Goal: Information Seeking & Learning: Learn about a topic

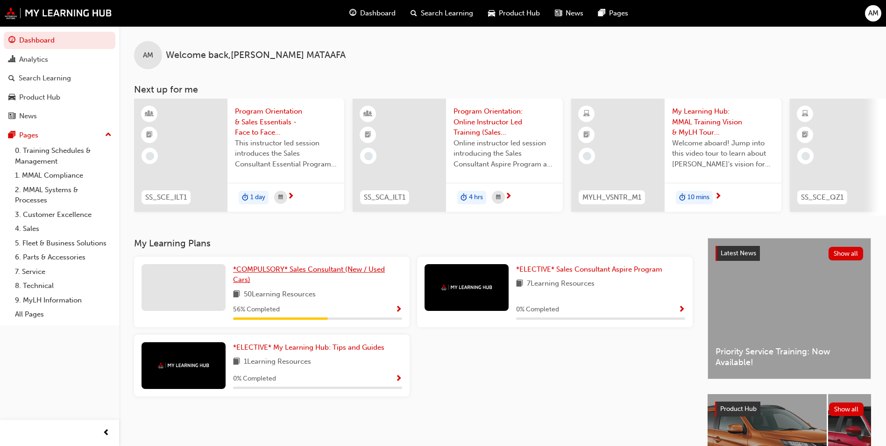
click at [257, 276] on span "*COMPULSORY* Sales Consultant (New / Used Cars)" at bounding box center [309, 274] width 152 height 19
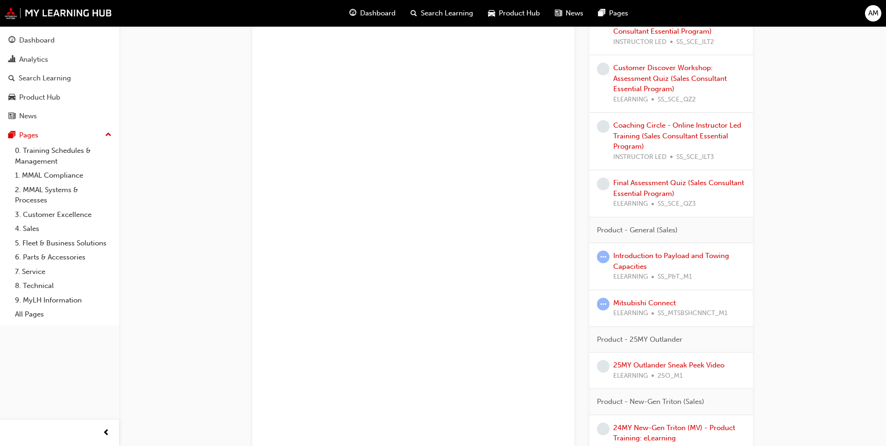
scroll to position [794, 0]
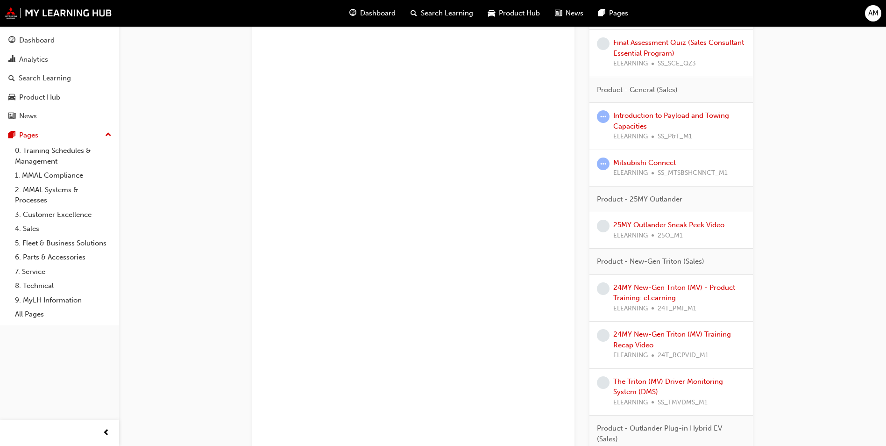
click at [602, 163] on span "learningRecordVerb_ATTEMPT-icon" at bounding box center [603, 163] width 13 height 13
click at [629, 165] on link "Mitsubishi Connect" at bounding box center [644, 162] width 63 height 8
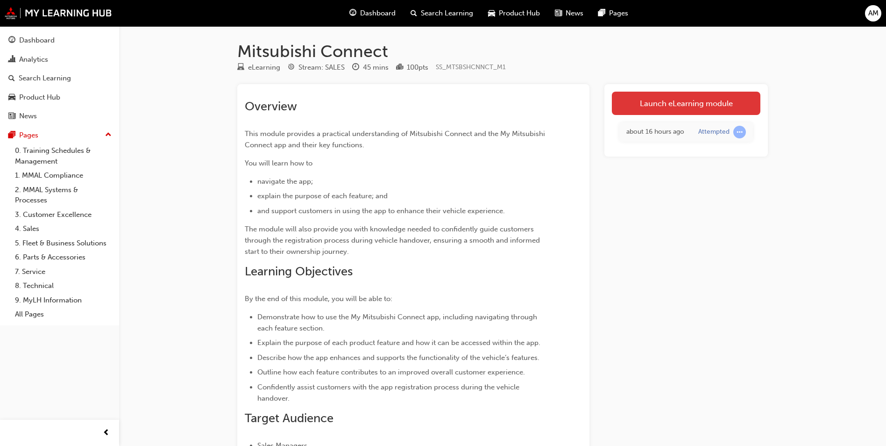
click at [643, 97] on link "Launch eLearning module" at bounding box center [686, 103] width 149 height 23
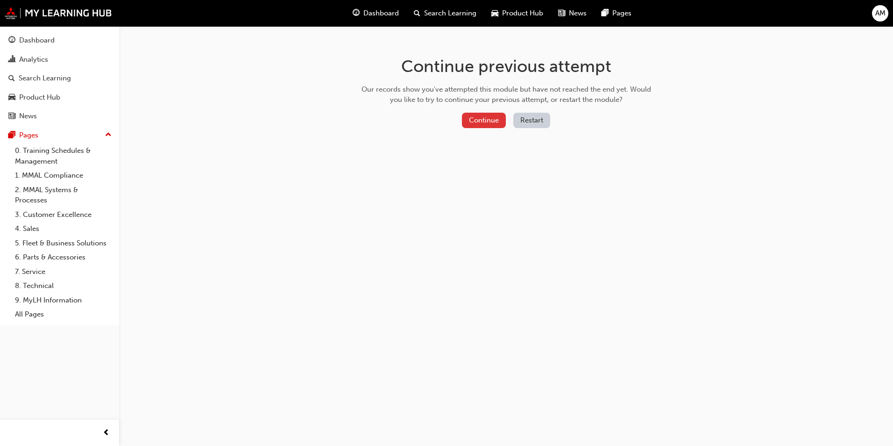
click at [483, 117] on button "Continue" at bounding box center [484, 120] width 44 height 15
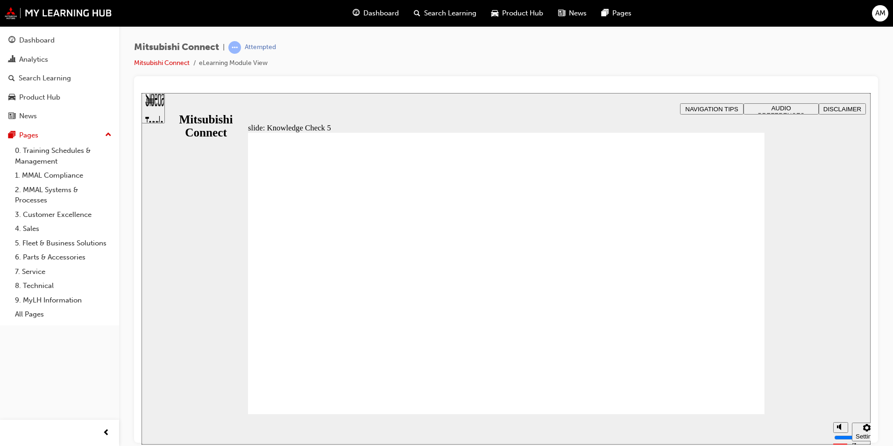
checkbox input "true"
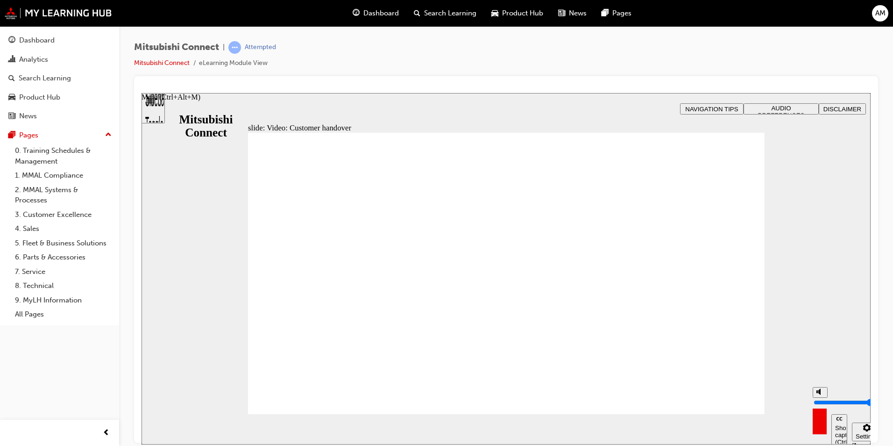
drag, startPoint x: 820, startPoint y: 390, endPoint x: 820, endPoint y: 378, distance: 11.7
type input "10"
click at [820, 398] on input "volume" at bounding box center [844, 401] width 60 height 7
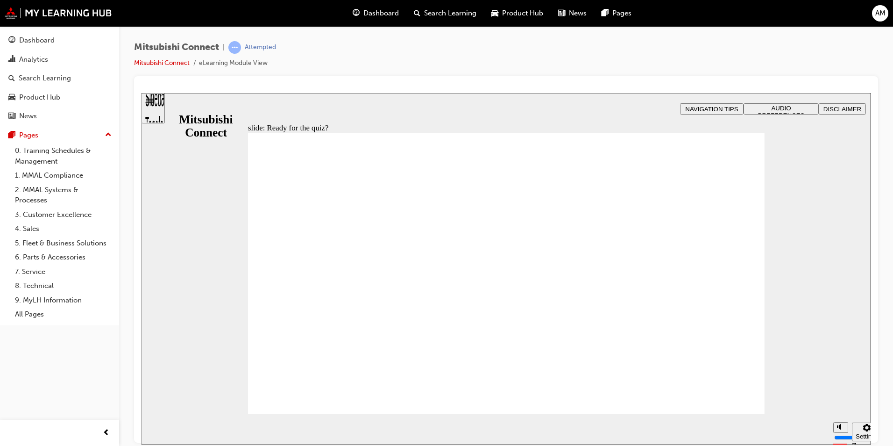
radio input "true"
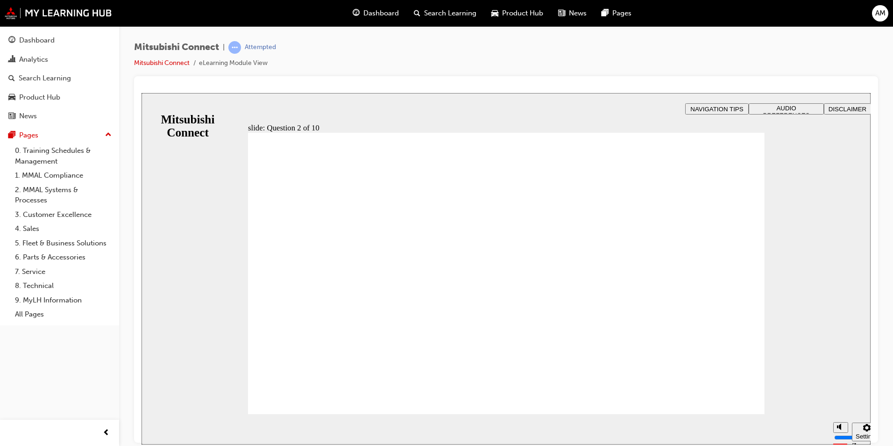
checkbox input "true"
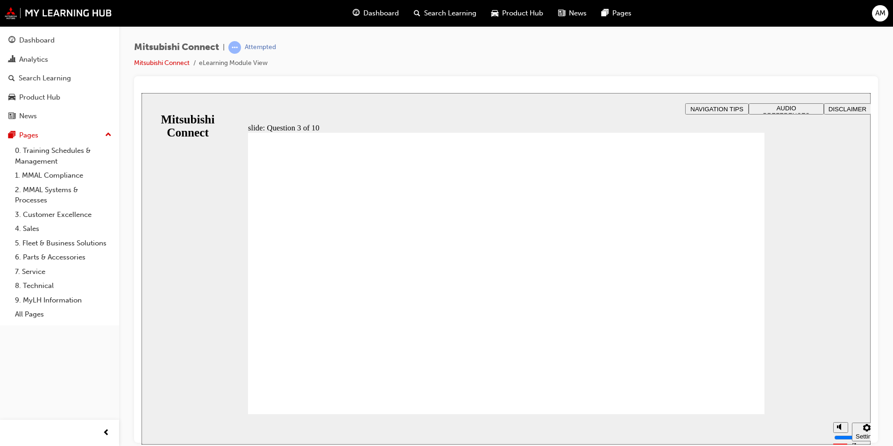
radio input "true"
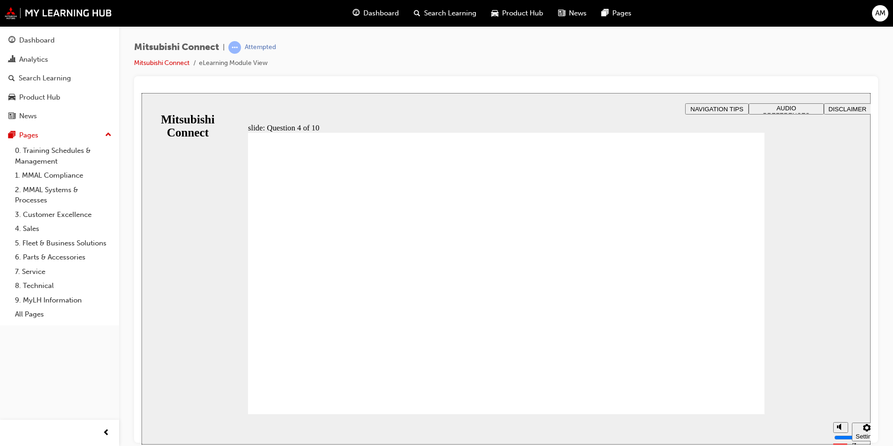
checkbox input "true"
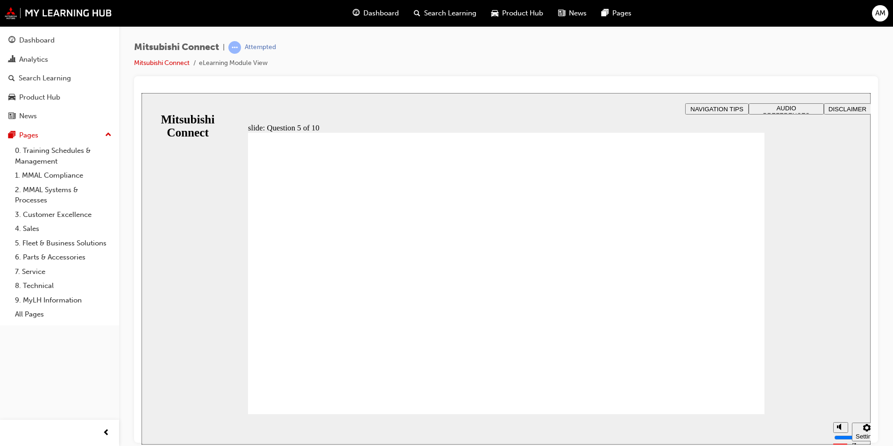
checkbox input "true"
drag, startPoint x: 344, startPoint y: 239, endPoint x: 308, endPoint y: 385, distance: 150.6
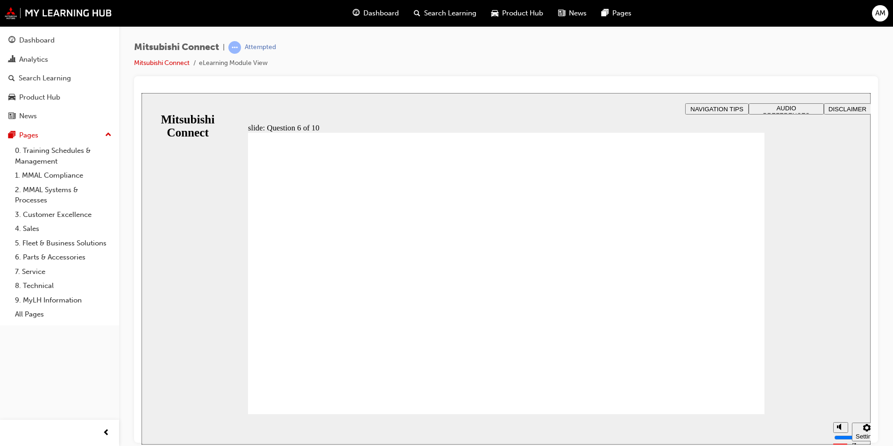
checkbox input "true"
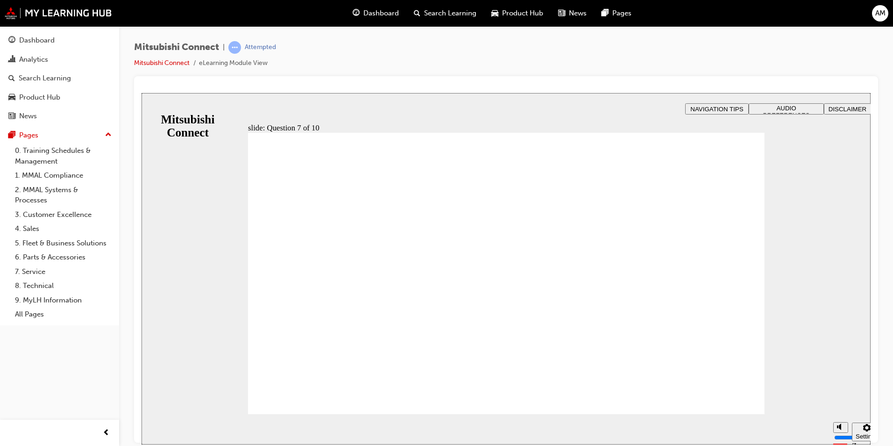
checkbox input "false"
checkbox input "true"
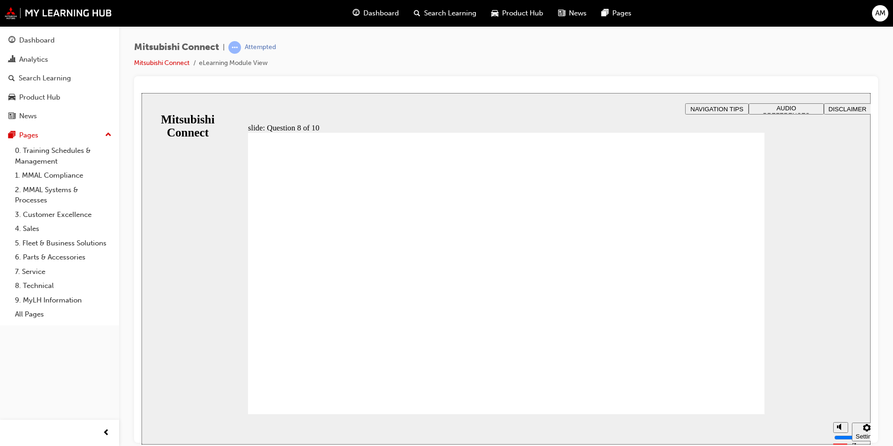
radio input "true"
radio input "false"
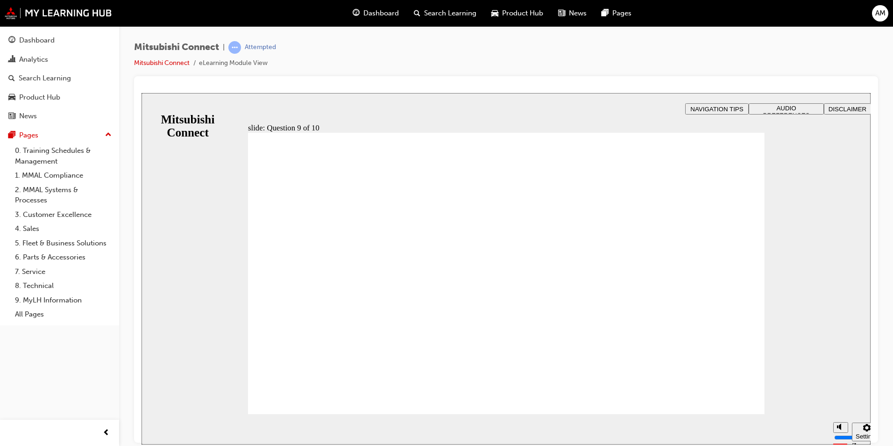
radio input "false"
radio input "true"
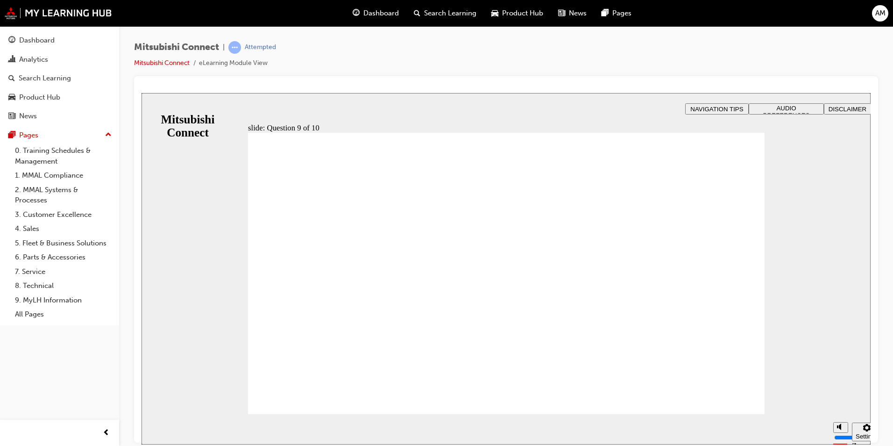
checkbox input "true"
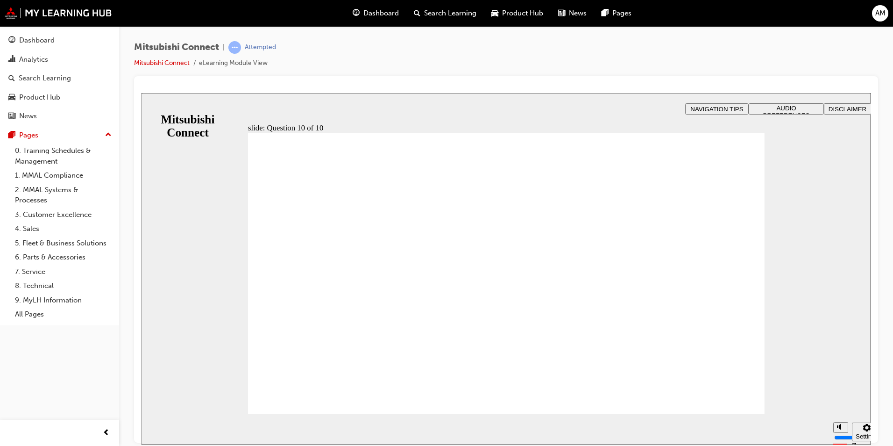
radio input "false"
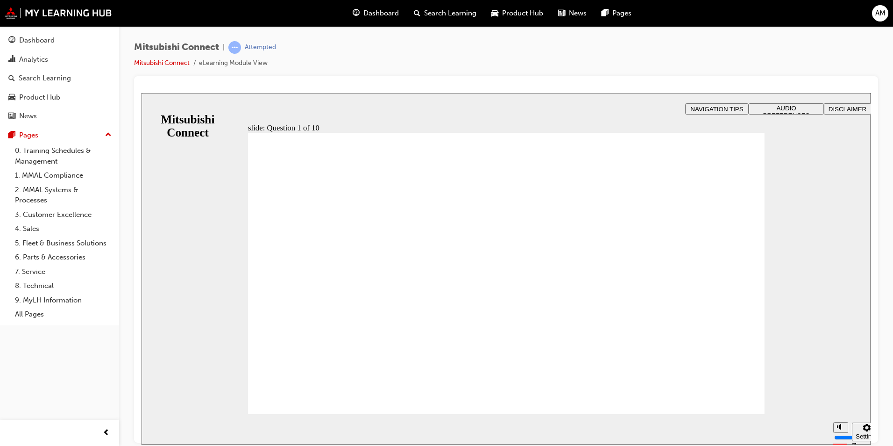
radio input "true"
drag, startPoint x: 301, startPoint y: 300, endPoint x: 307, endPoint y: 253, distance: 48.1
radio input "true"
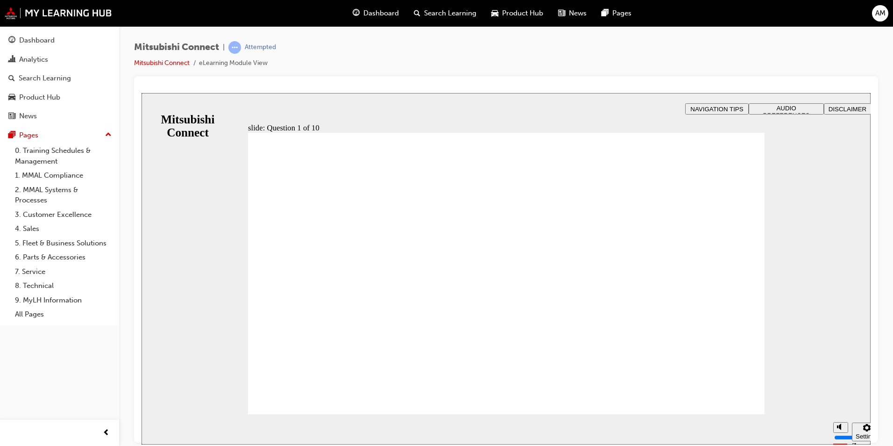
checkbox input "true"
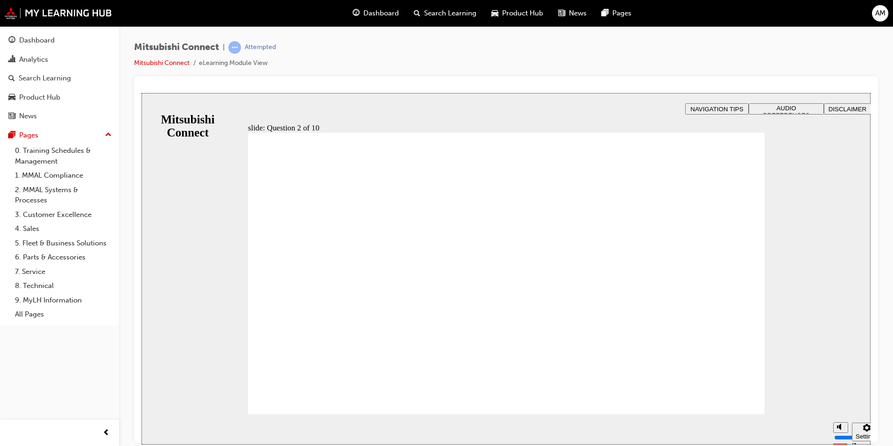
checkbox input "true"
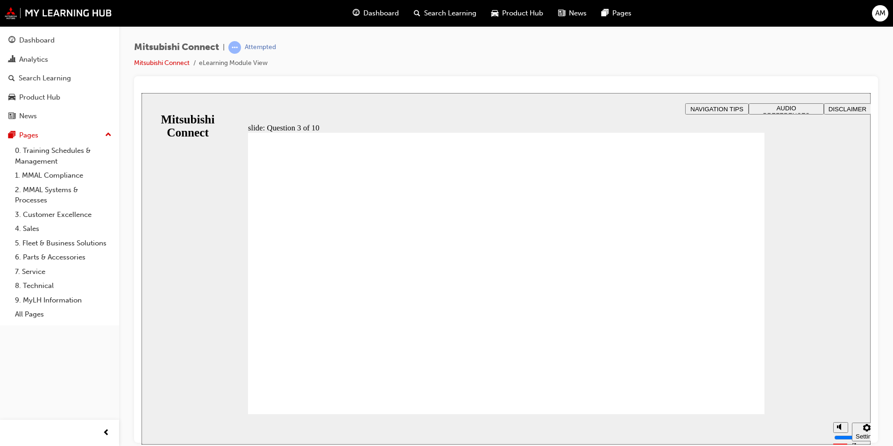
radio input "true"
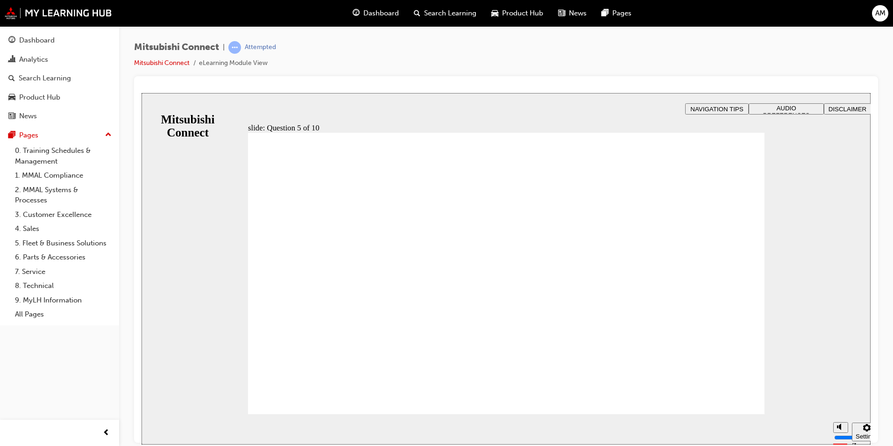
checkbox input "true"
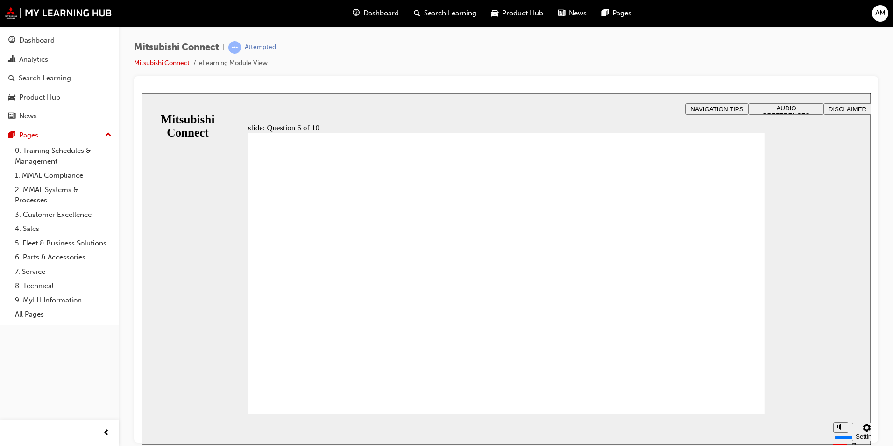
checkbox input "true"
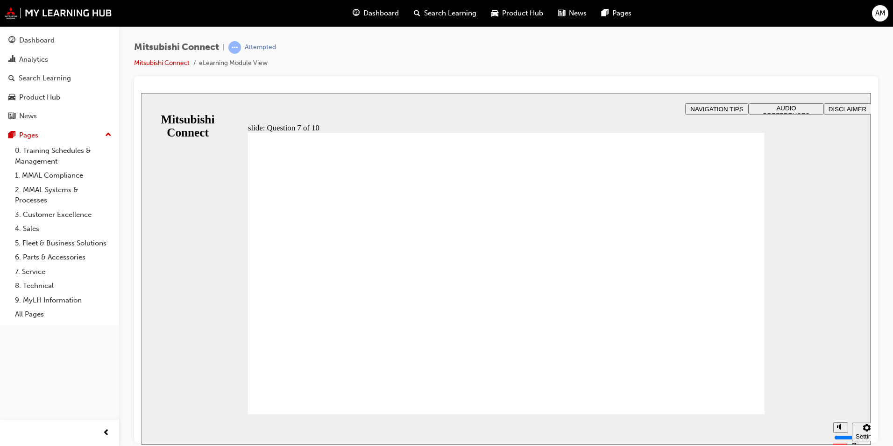
checkbox input "true"
checkbox input "false"
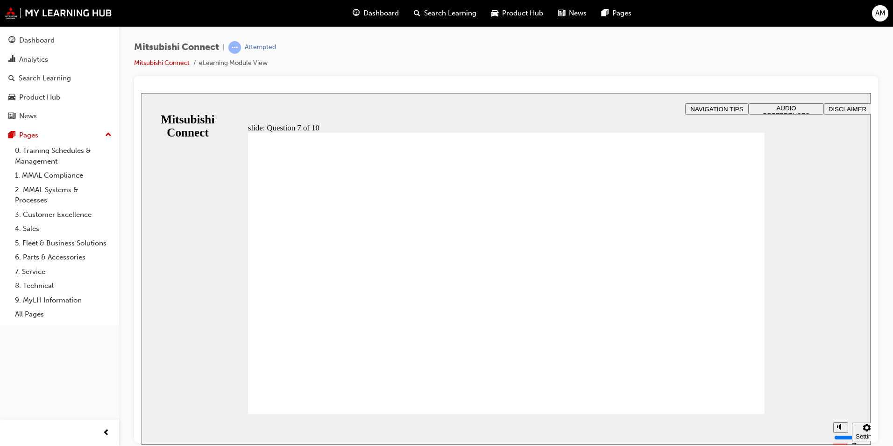
radio input "true"
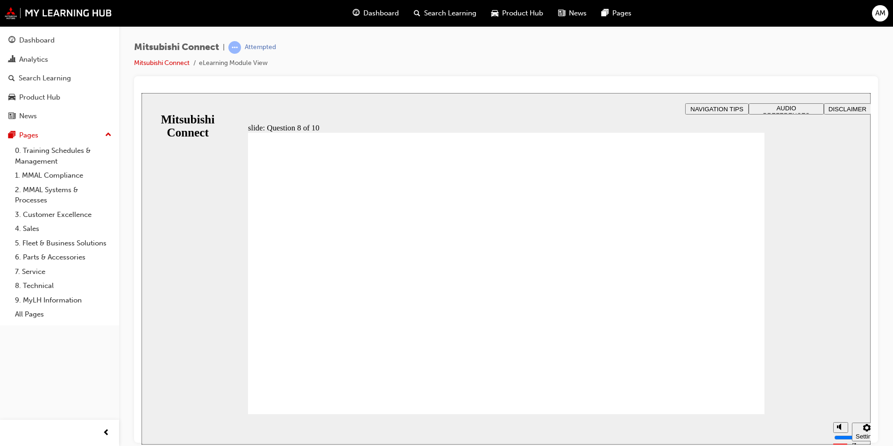
radio input "true"
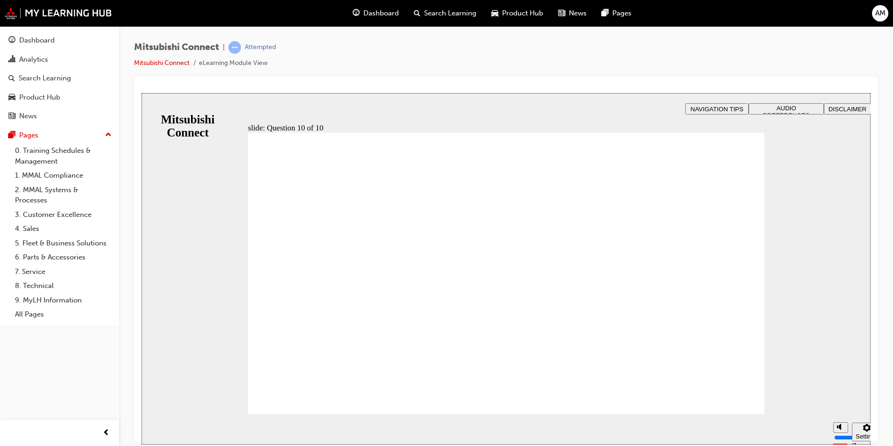
checkbox input "true"
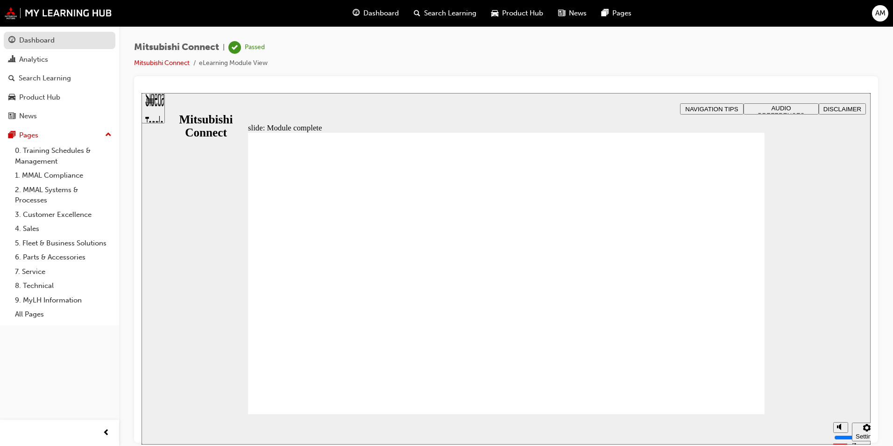
click at [30, 46] on link "Dashboard" at bounding box center [60, 40] width 112 height 17
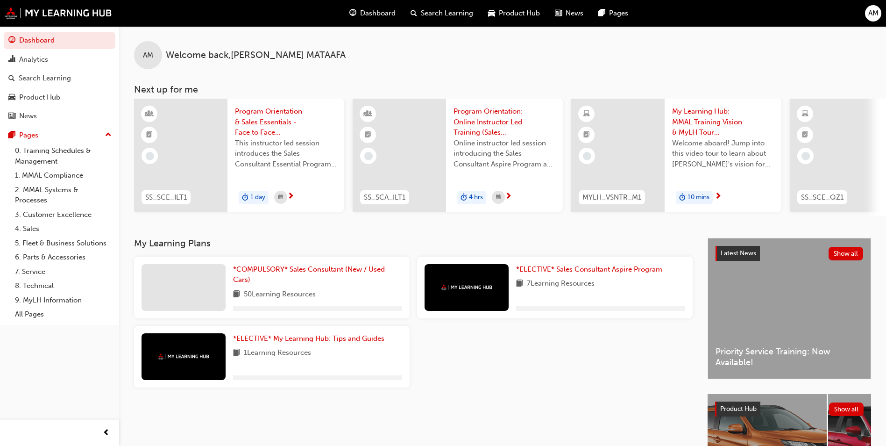
click at [290, 290] on div "*COMPULSORY* Sales Consultant (New / Used Cars) 50 Learning Resources" at bounding box center [317, 287] width 169 height 47
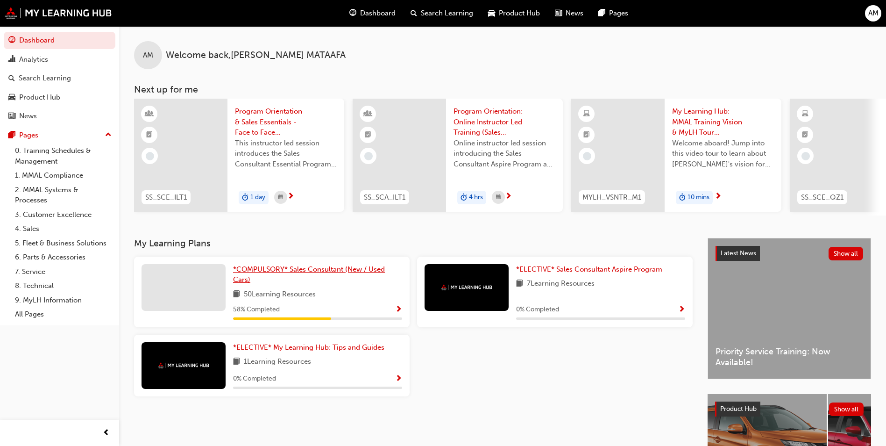
click at [293, 281] on link "*COMPULSORY* Sales Consultant (New / Used Cars)" at bounding box center [317, 274] width 169 height 21
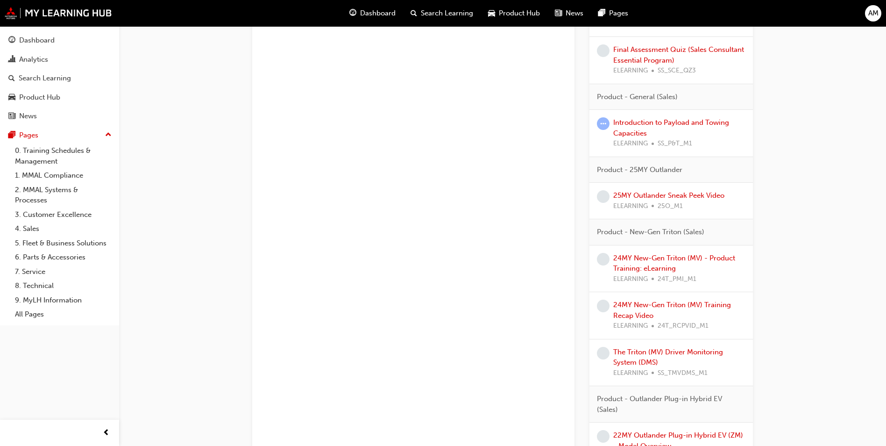
scroll to position [813, 0]
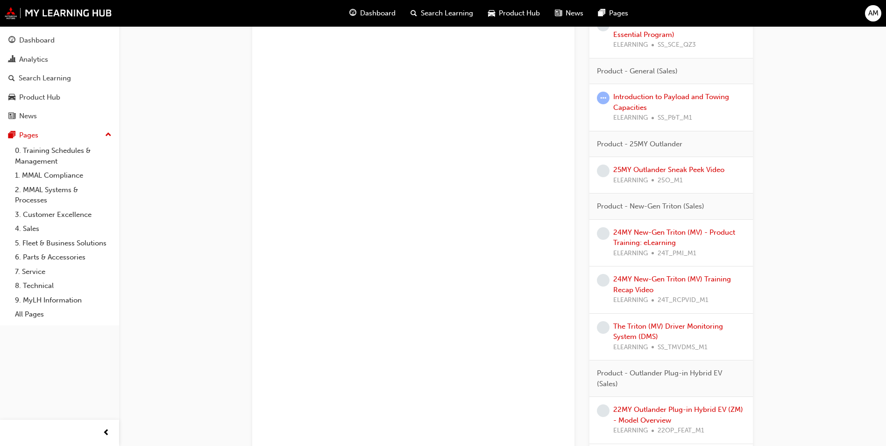
click at [606, 173] on span "learningRecordVerb_NONE-icon" at bounding box center [603, 170] width 13 height 13
click at [637, 170] on link "25MY Outlander Sneak Peek Video" at bounding box center [668, 169] width 111 height 8
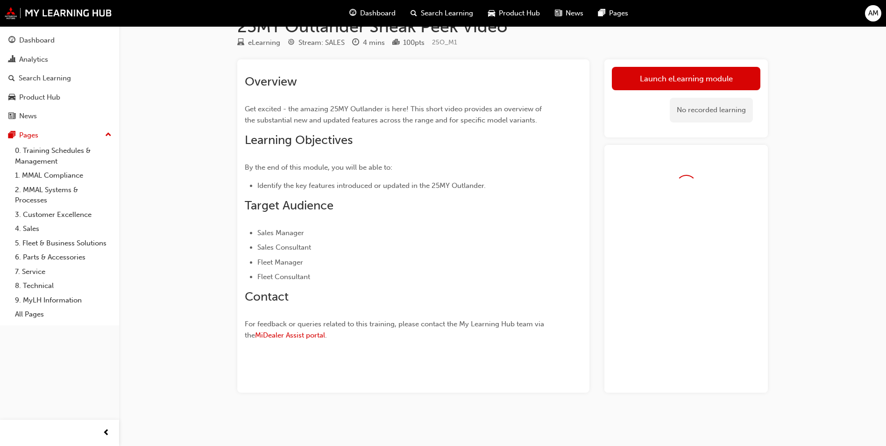
scroll to position [50, 0]
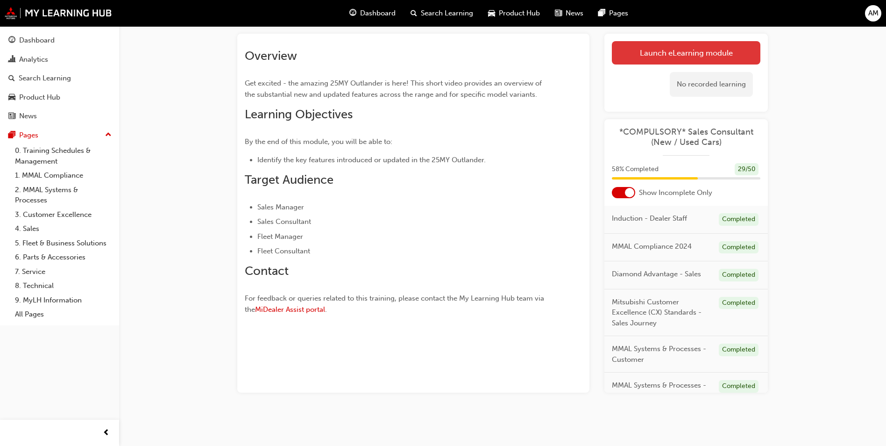
click at [757, 56] on link "Launch eLearning module" at bounding box center [686, 52] width 149 height 23
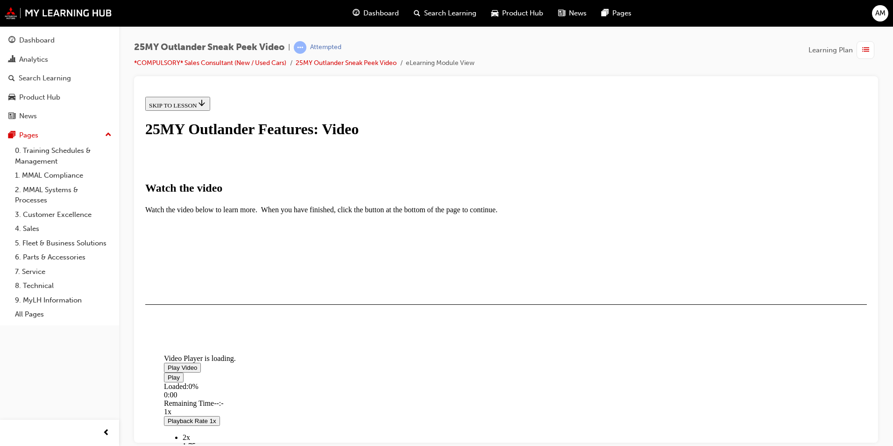
click at [168, 363] on span "Video player" at bounding box center [168, 366] width 0 height 7
drag, startPoint x: 286, startPoint y: 363, endPoint x: 511, endPoint y: 353, distance: 225.8
click at [511, 382] on div "Loaded : 4.68% 2:31 0:03" at bounding box center [612, 394] width 897 height 25
click at [292, 382] on div "Loaded : 4.68% 0:05 0:02" at bounding box center [612, 394] width 897 height 25
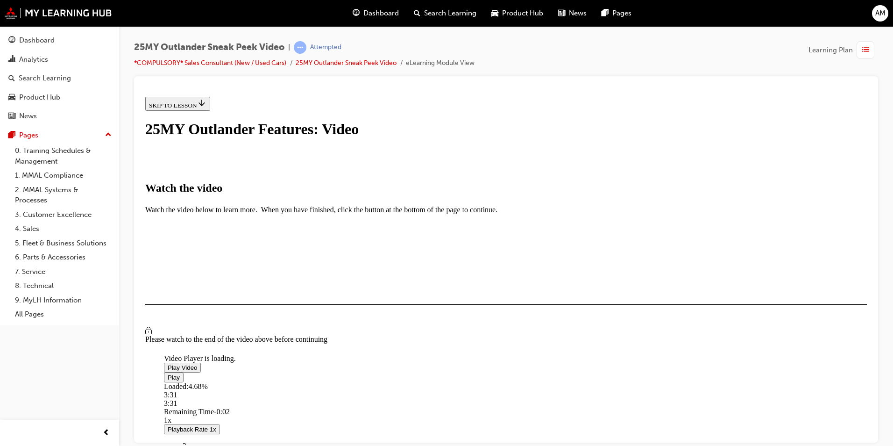
click at [602, 382] on div "Loaded : 4.68% 3:31 3:31" at bounding box center [612, 394] width 897 height 25
click at [240, 336] on button "I HAVE WATCHED THIS VIDEO" at bounding box center [192, 331] width 95 height 10
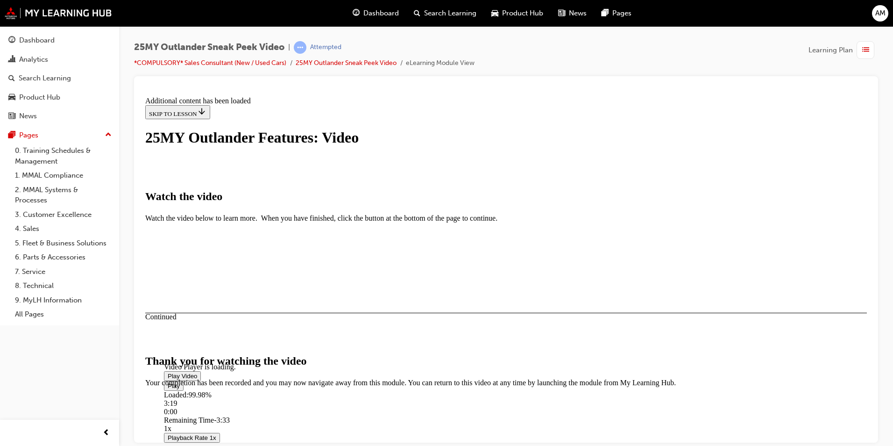
scroll to position [277, 0]
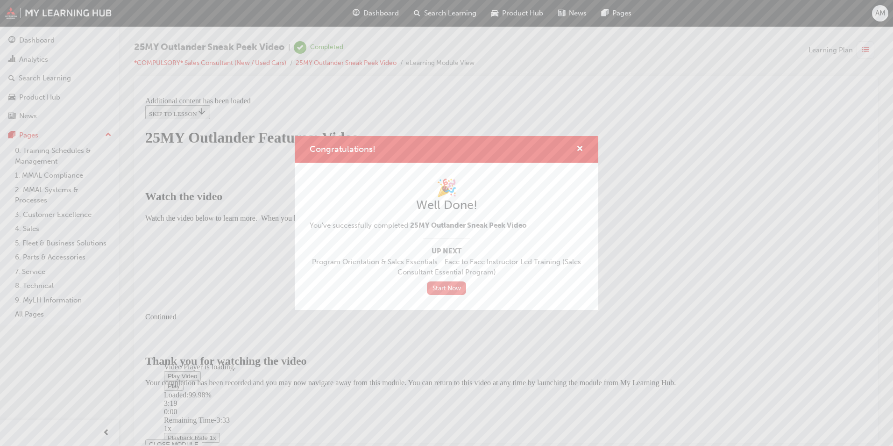
click at [439, 284] on link "Start Now" at bounding box center [446, 288] width 39 height 14
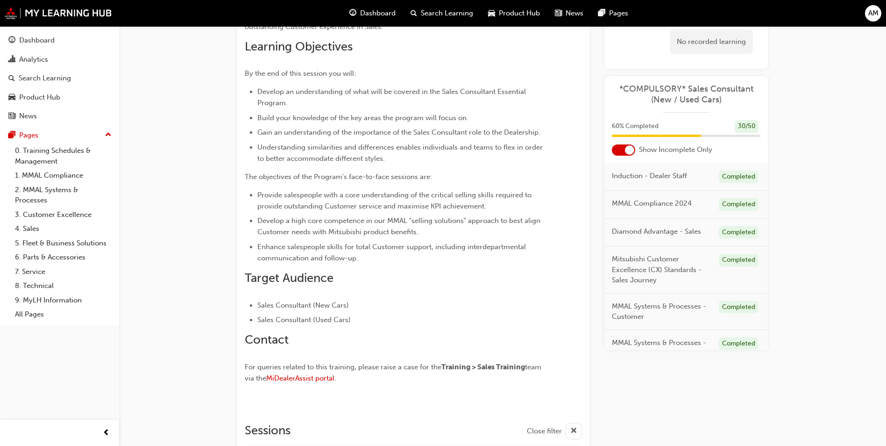
scroll to position [426, 0]
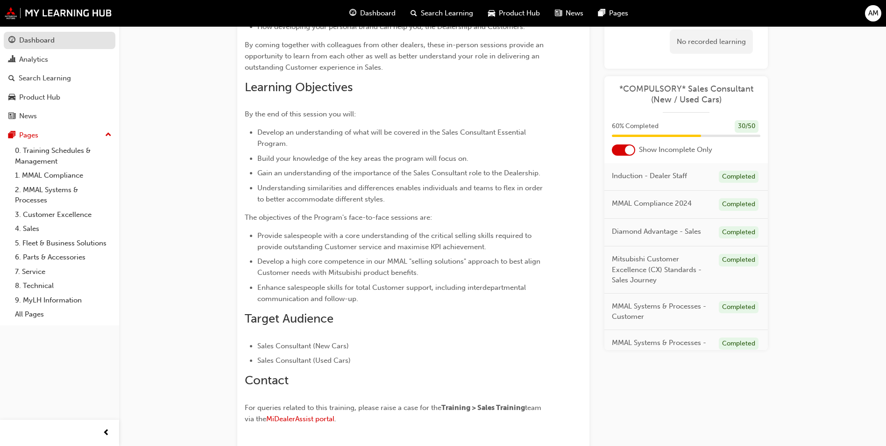
click at [41, 44] on div "Dashboard" at bounding box center [36, 40] width 35 height 11
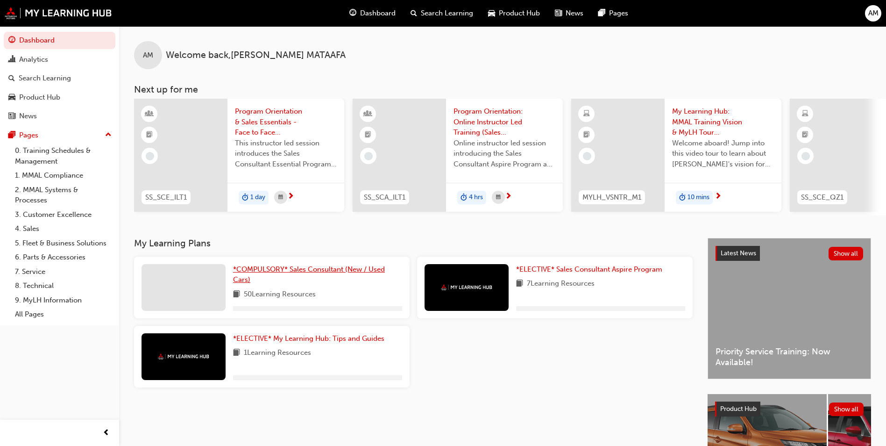
click at [324, 285] on link "*COMPULSORY* Sales Consultant (New / Used Cars)" at bounding box center [317, 274] width 169 height 21
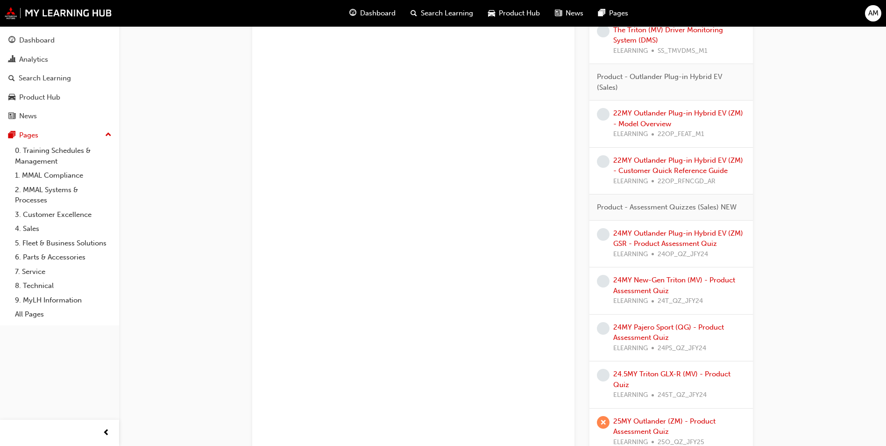
scroll to position [1152, 0]
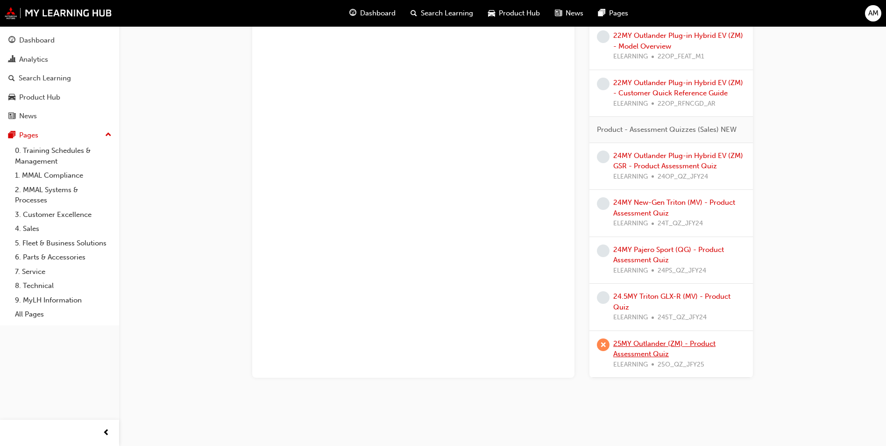
click at [646, 342] on link "25MY Outlander (ZM) - Product Assessment Quiz" at bounding box center [664, 348] width 102 height 19
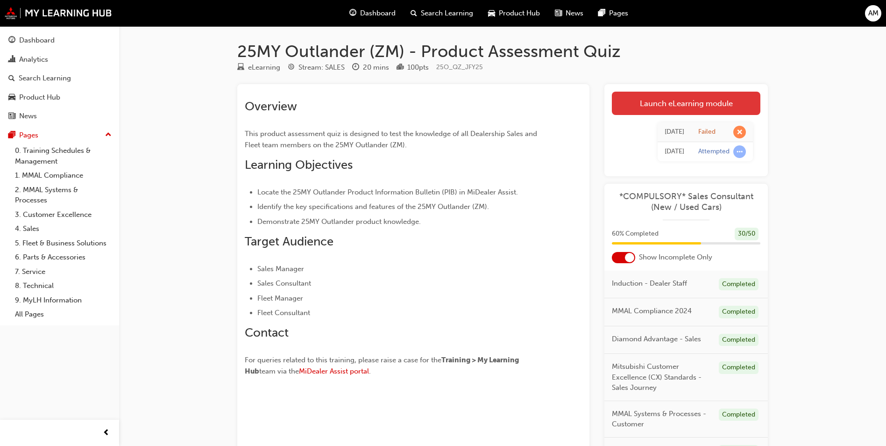
click at [640, 101] on link "Launch eLearning module" at bounding box center [686, 103] width 149 height 23
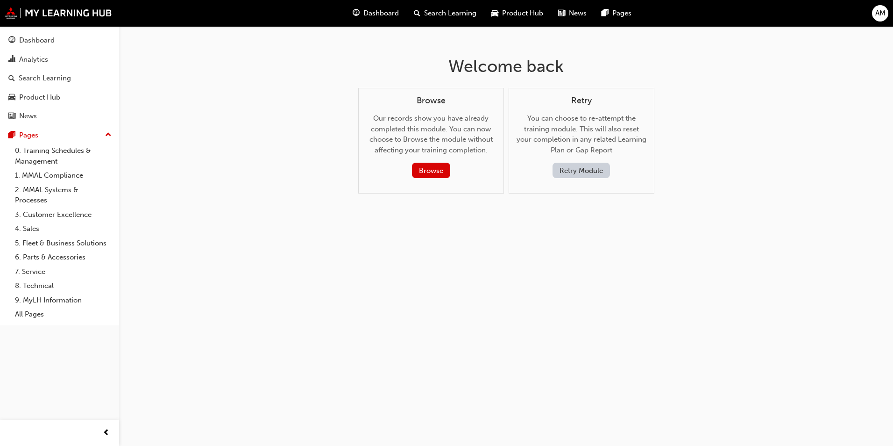
click at [585, 163] on button "Retry Module" at bounding box center [581, 170] width 57 height 15
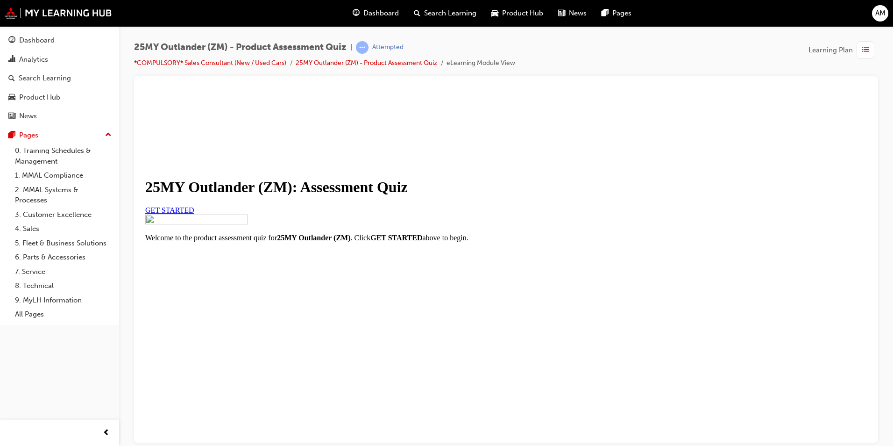
click at [194, 213] on link "GET STARTED" at bounding box center [169, 210] width 49 height 8
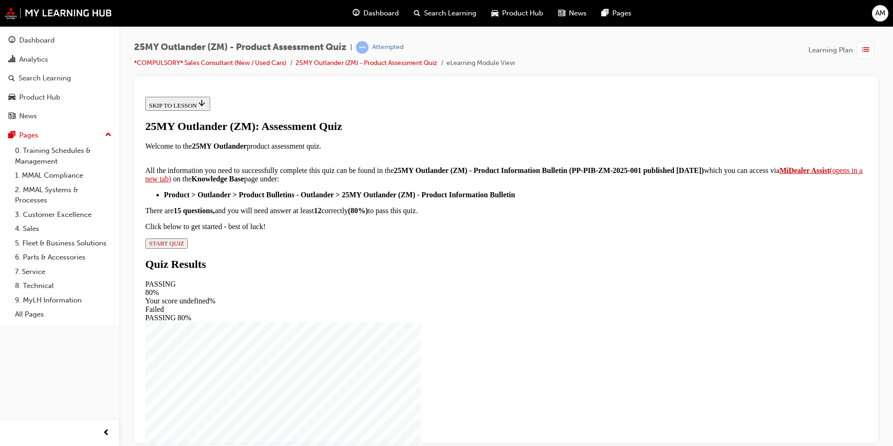
scroll to position [135, 0]
click at [184, 246] on span "START QUIZ" at bounding box center [166, 242] width 35 height 7
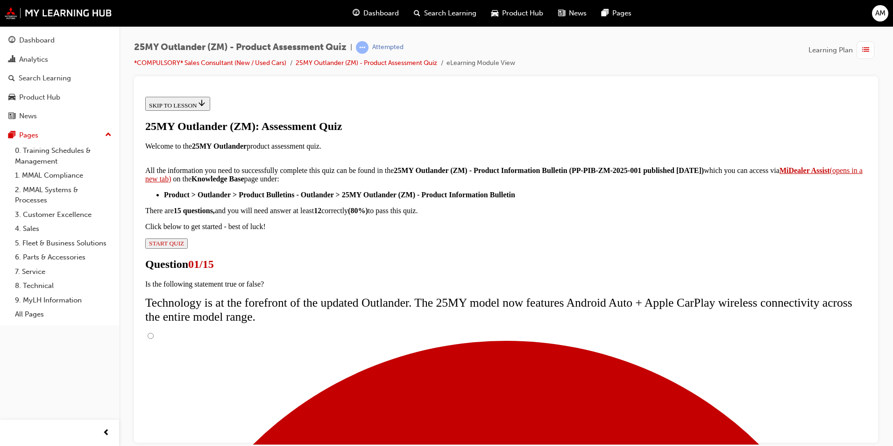
click at [154, 332] on input "True" at bounding box center [151, 335] width 6 height 6
radio input "true"
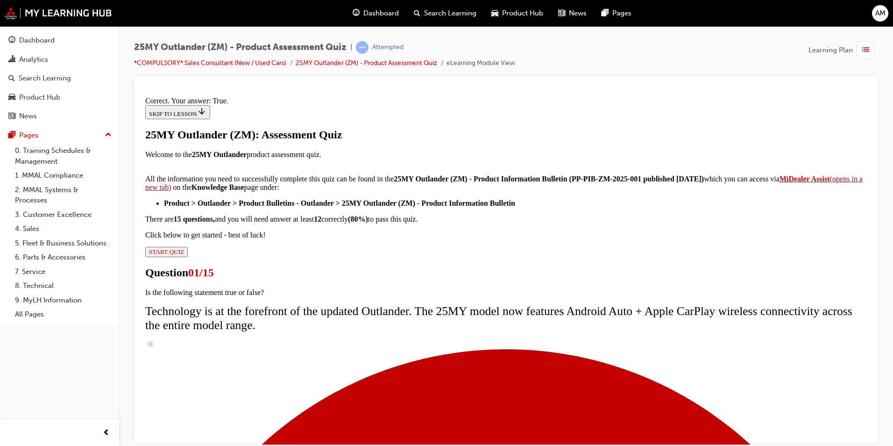
scroll to position [93, 0]
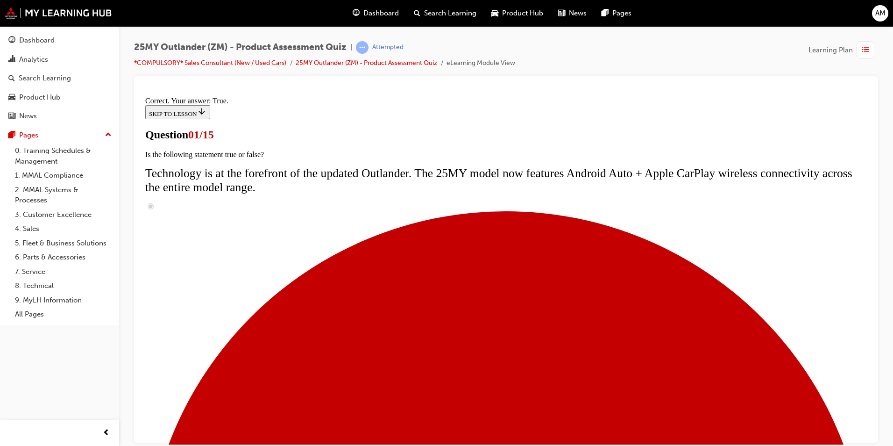
scroll to position [112, 0]
drag, startPoint x: 347, startPoint y: 115, endPoint x: 605, endPoint y: 138, distance: 259.3
copy span "dding to its already sleek and distinct styling, which colour is a brand-new ad…"
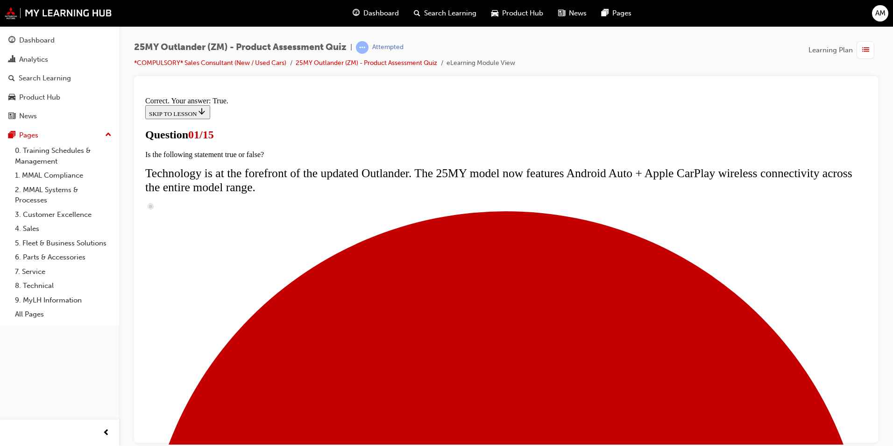
radio input "true"
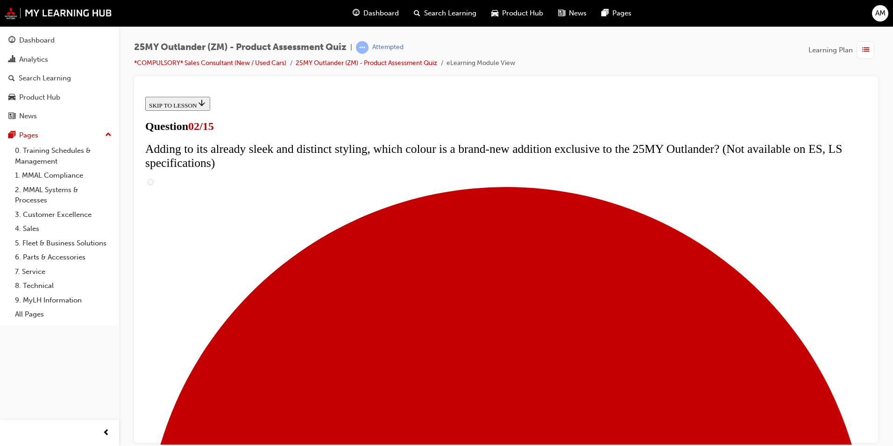
scroll to position [93, 0]
checkbox input "true"
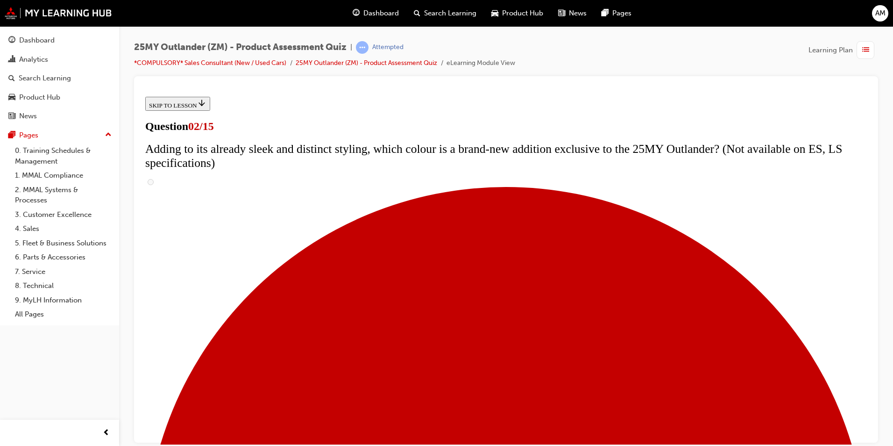
checkbox input "true"
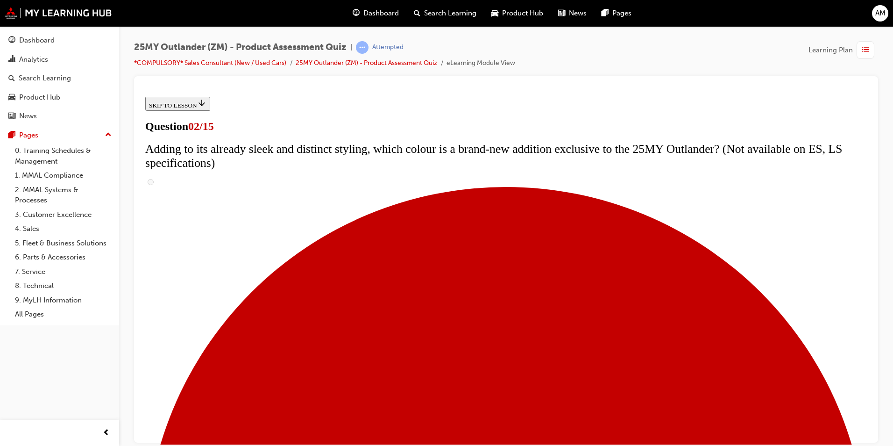
checkbox input "true"
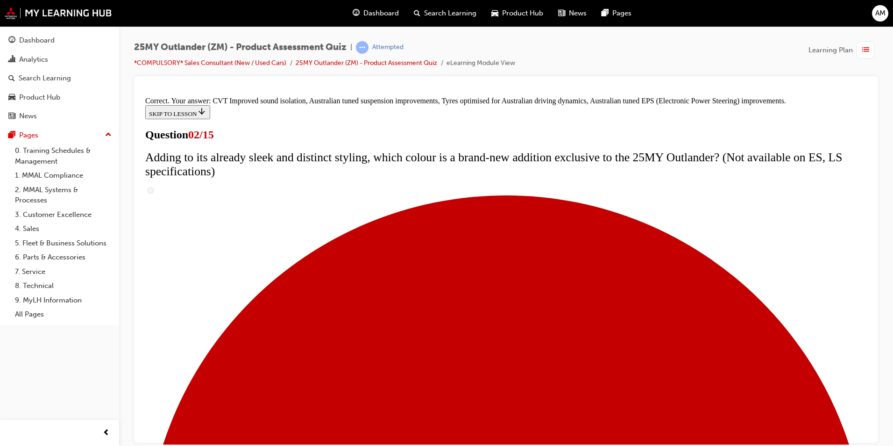
scroll to position [242, 0]
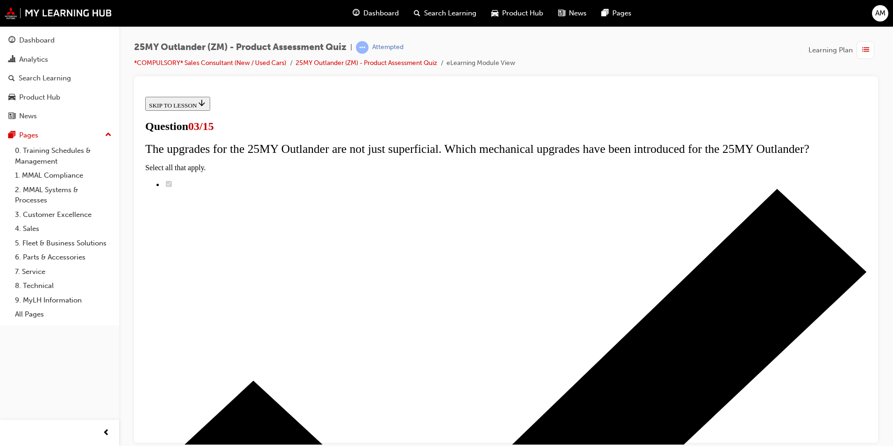
scroll to position [0, 0]
radio input "true"
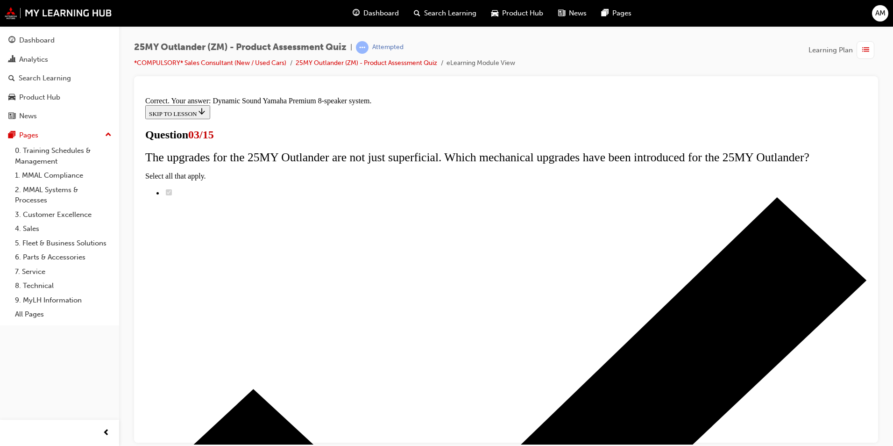
scroll to position [136, 0]
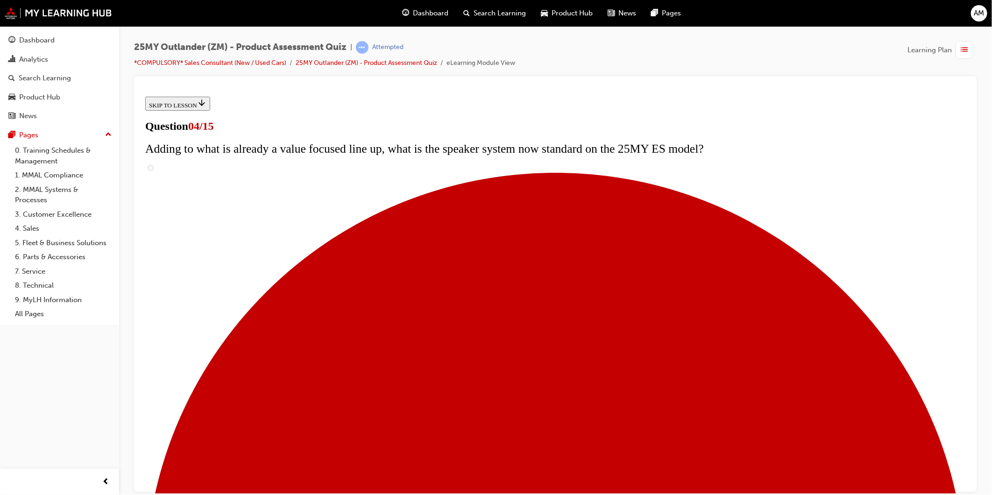
scroll to position [140, 0]
drag, startPoint x: 1001, startPoint y: 93, endPoint x: 747, endPoint y: 176, distance: 267.2
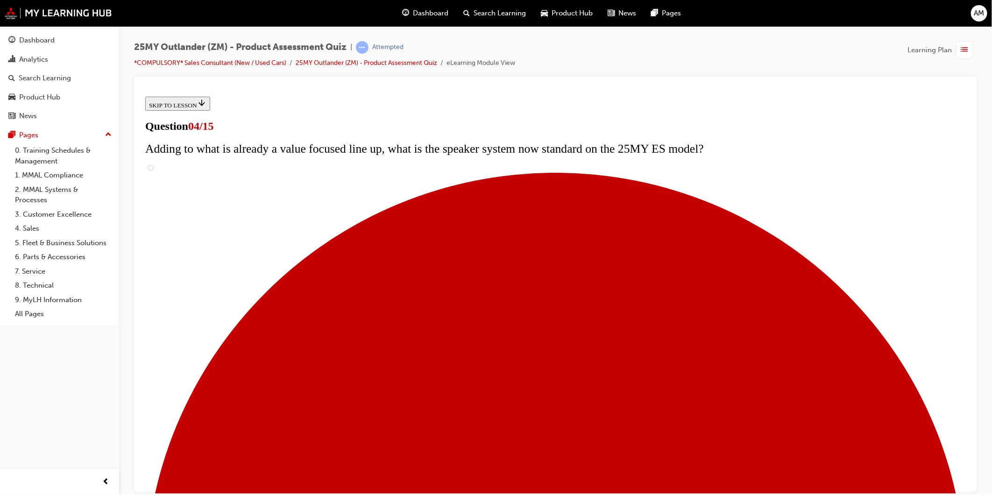
checkbox input "true"
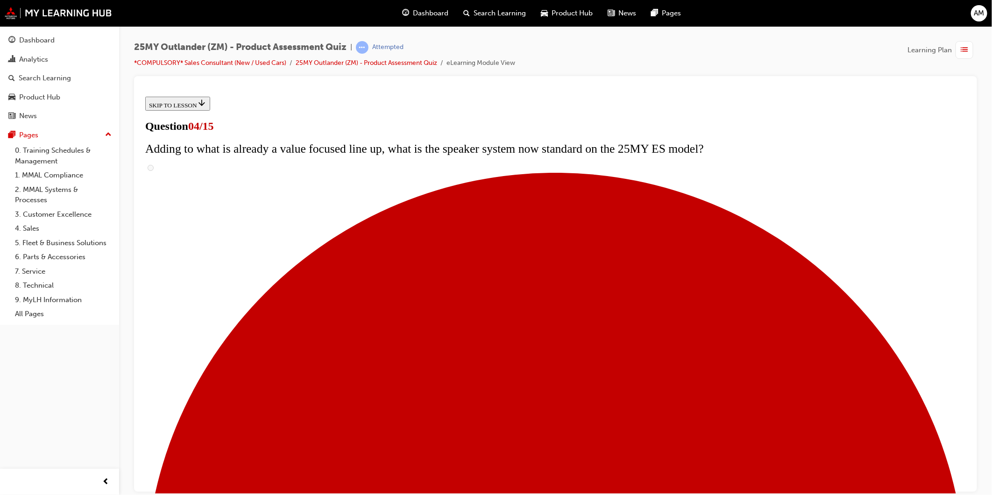
checkbox input "true"
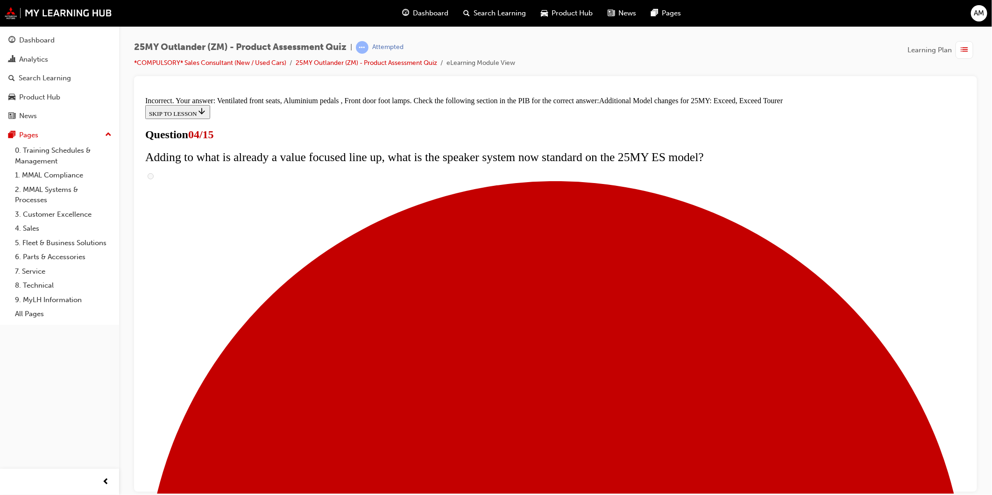
scroll to position [287, 0]
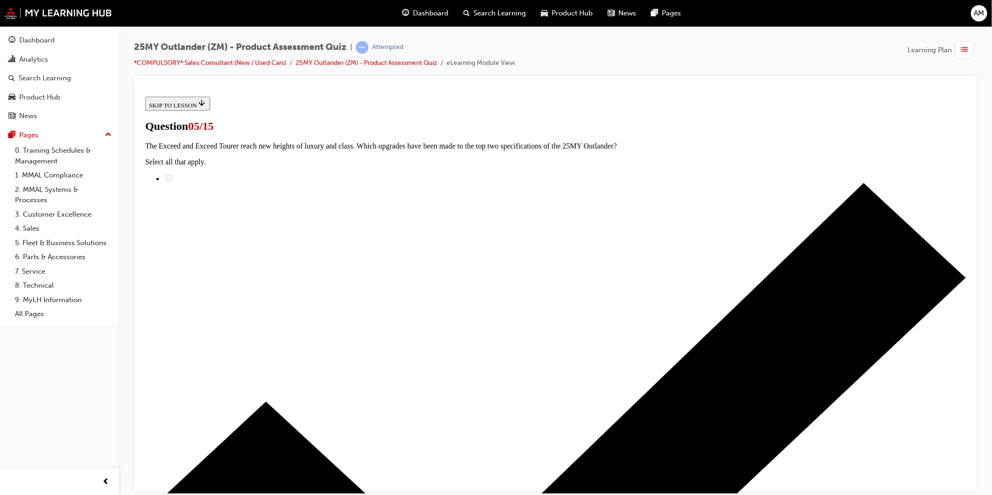
scroll to position [104, 0]
radio input "true"
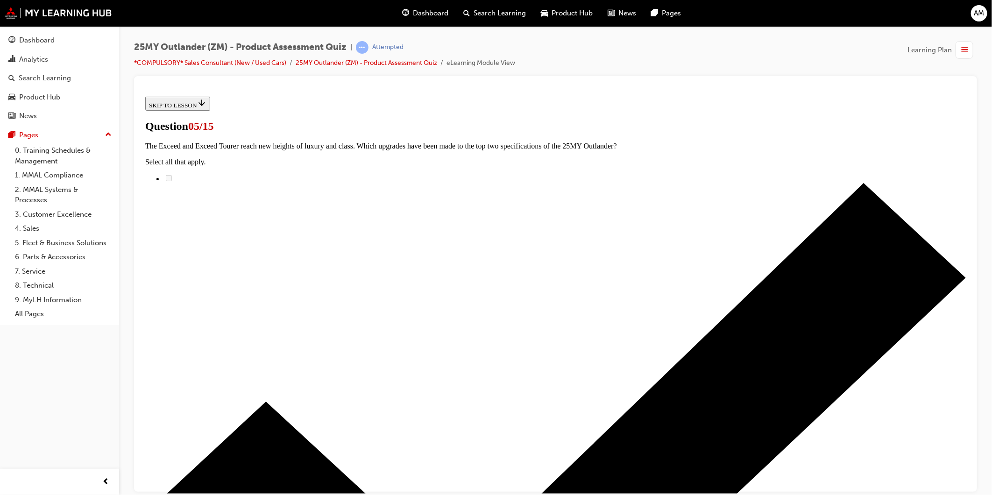
radio input "true"
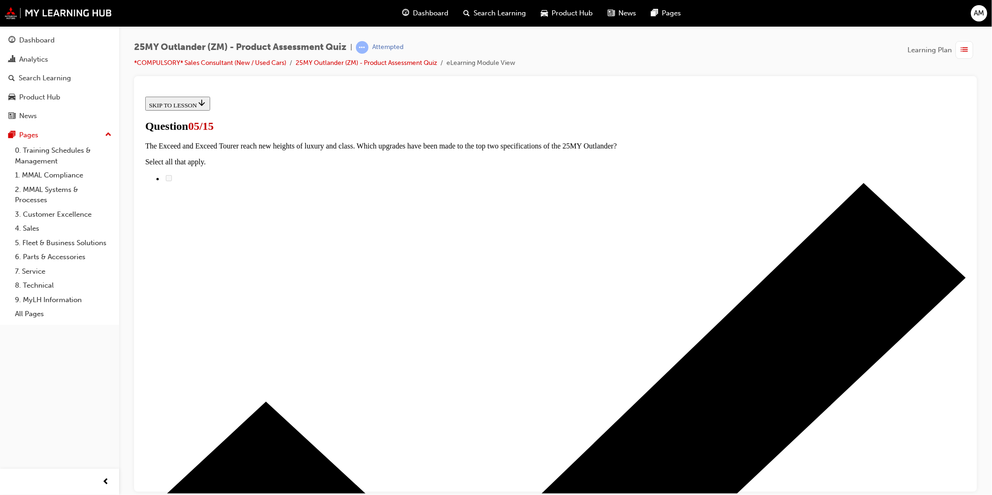
radio input "true"
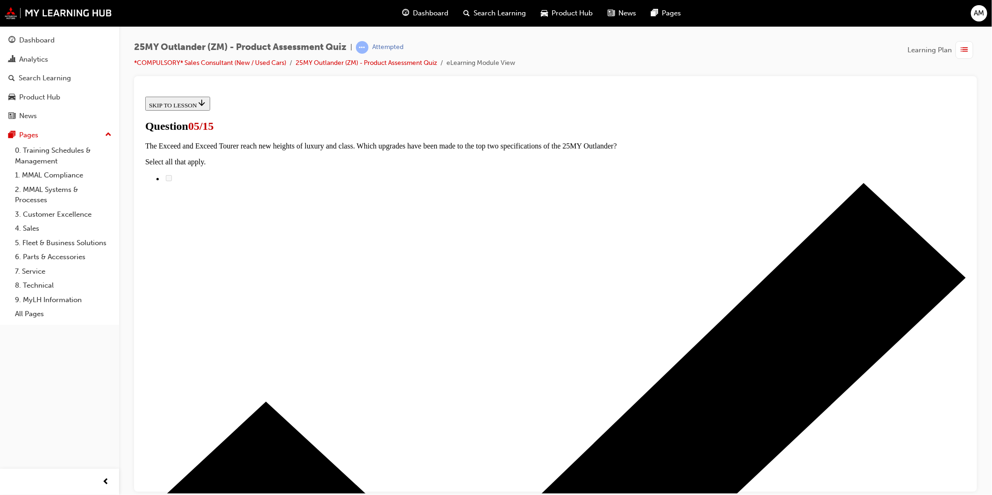
radio input "true"
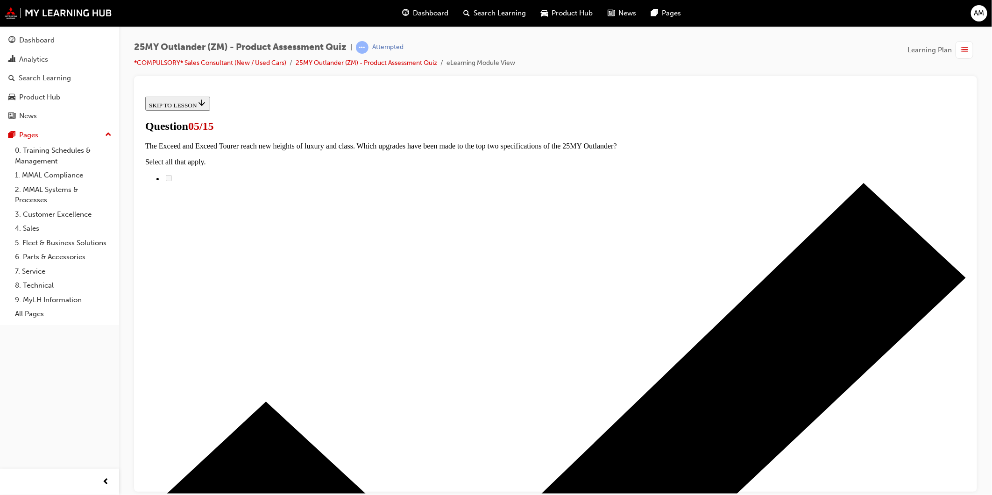
radio input "true"
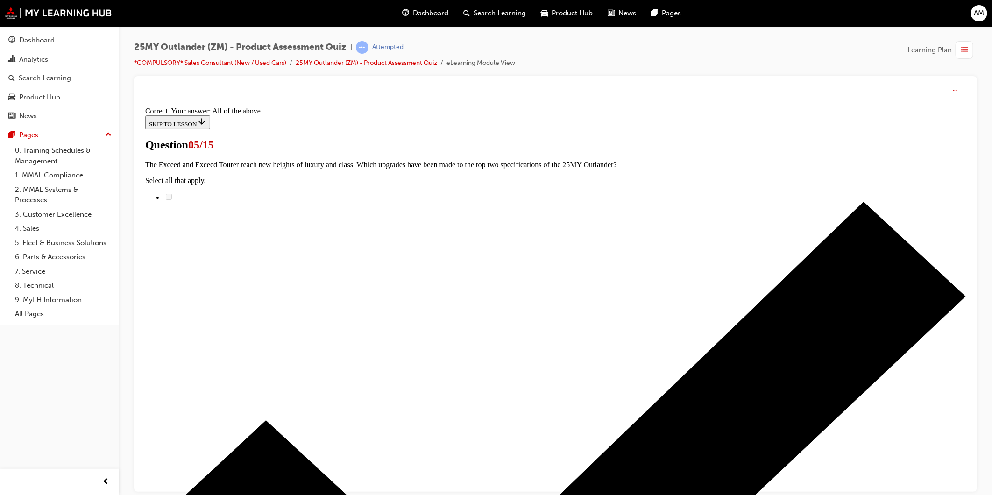
scroll to position [161, 0]
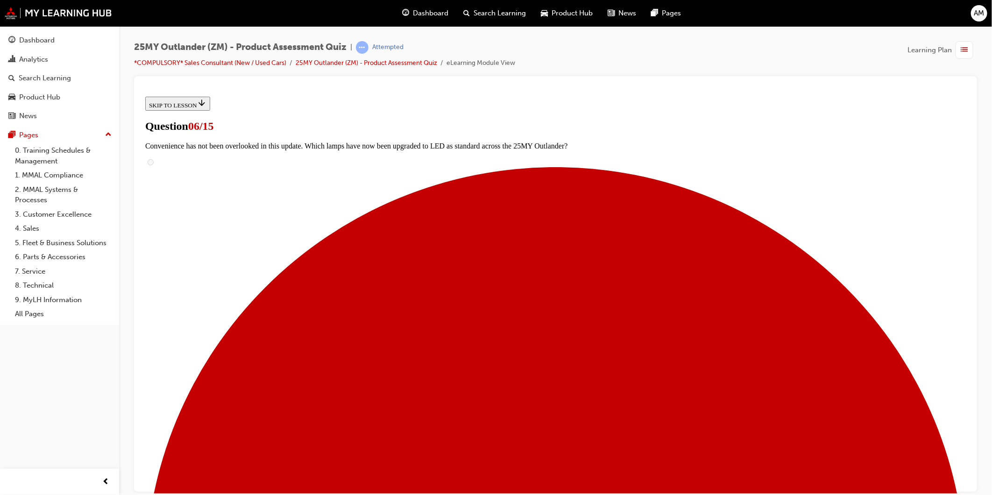
scroll to position [156, 0]
radio input "true"
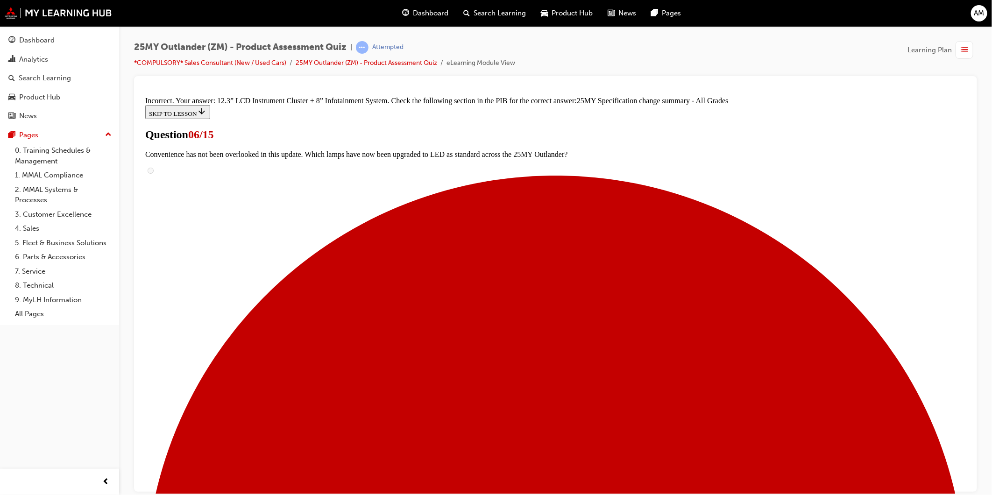
scroll to position [306, 0]
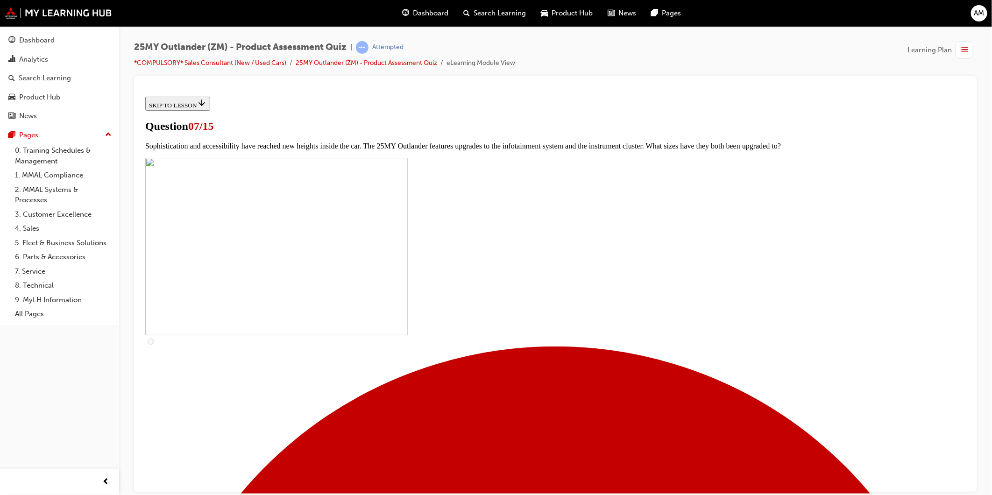
scroll to position [67, 0]
drag, startPoint x: 535, startPoint y: 202, endPoint x: 389, endPoint y: 150, distance: 155.1
copy span "The 25MY Outlander will feature new levels of connectivity with Mitsubishi Conn…"
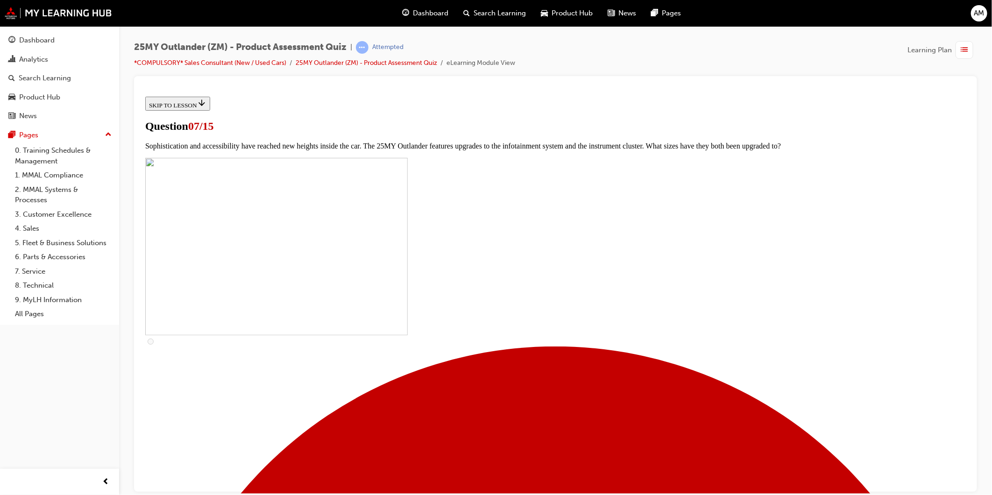
scroll to position [119, 0]
checkbox input "true"
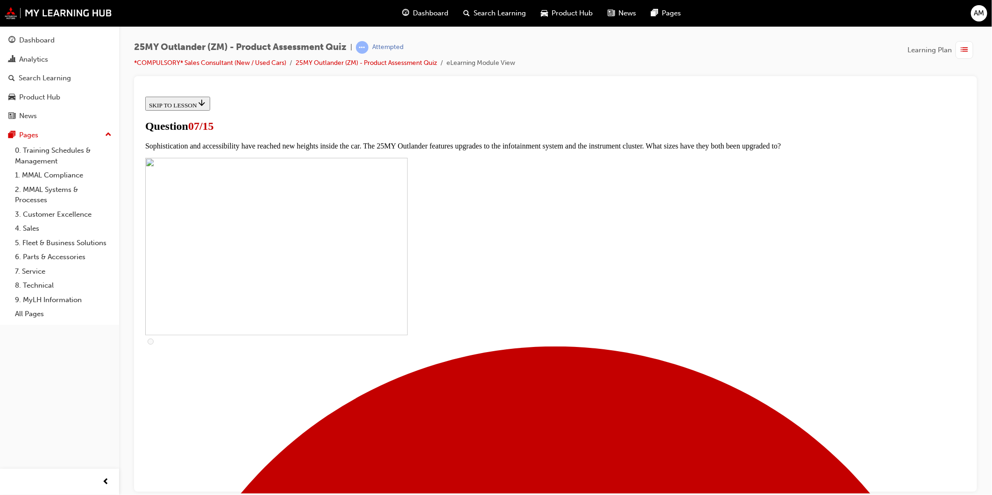
checkbox input "true"
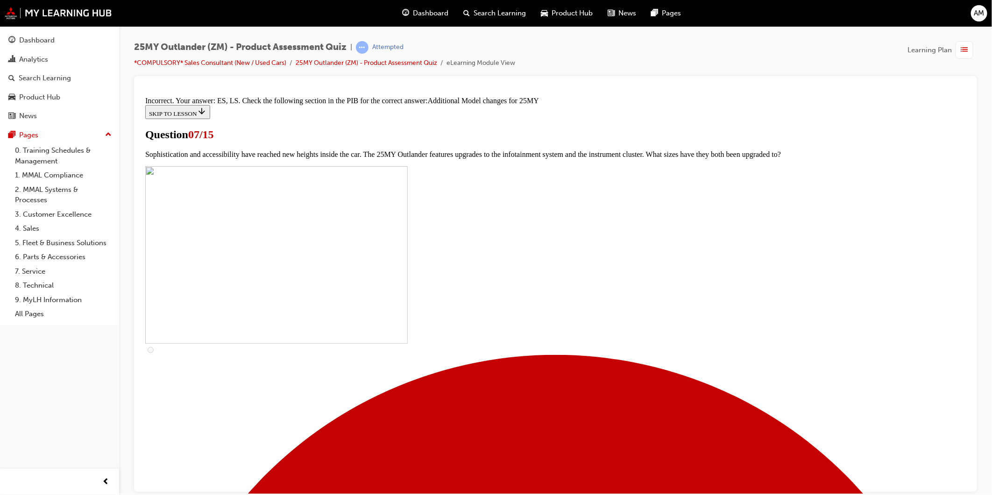
scroll to position [413, 0]
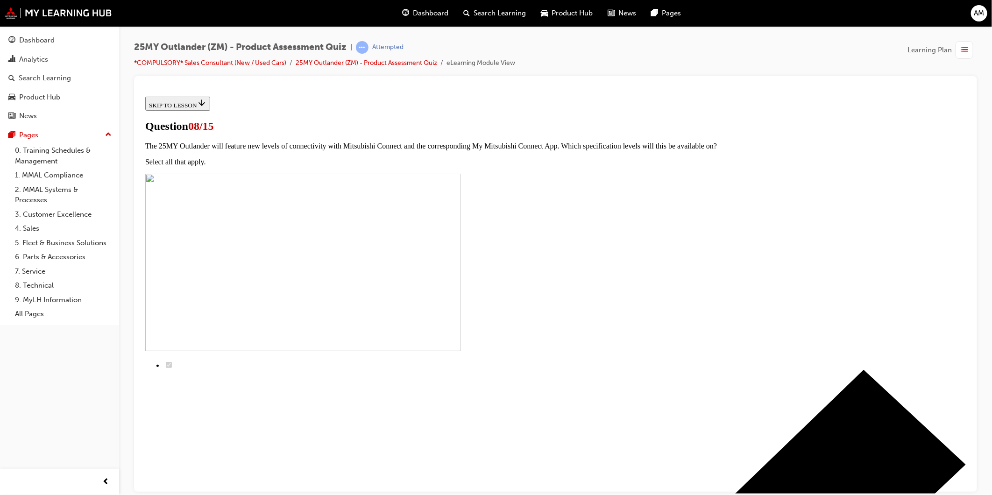
radio input "true"
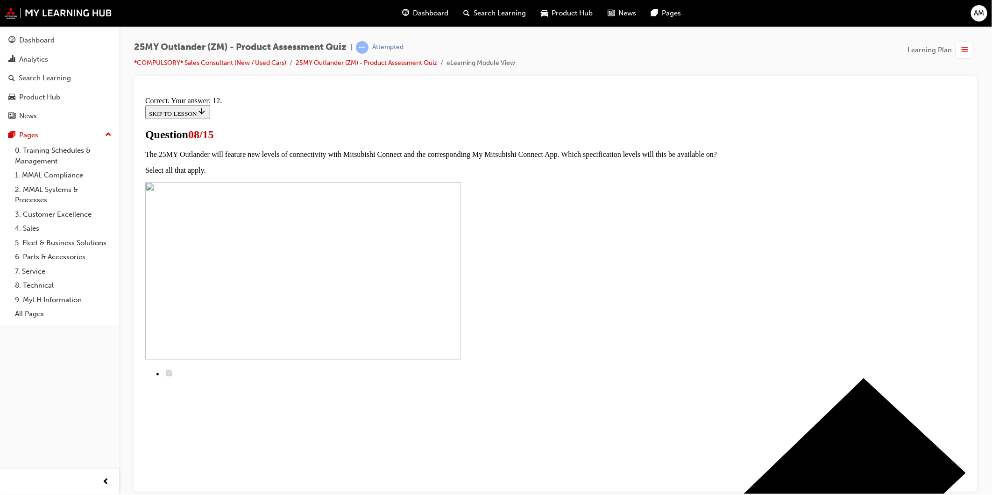
scroll to position [86, 0]
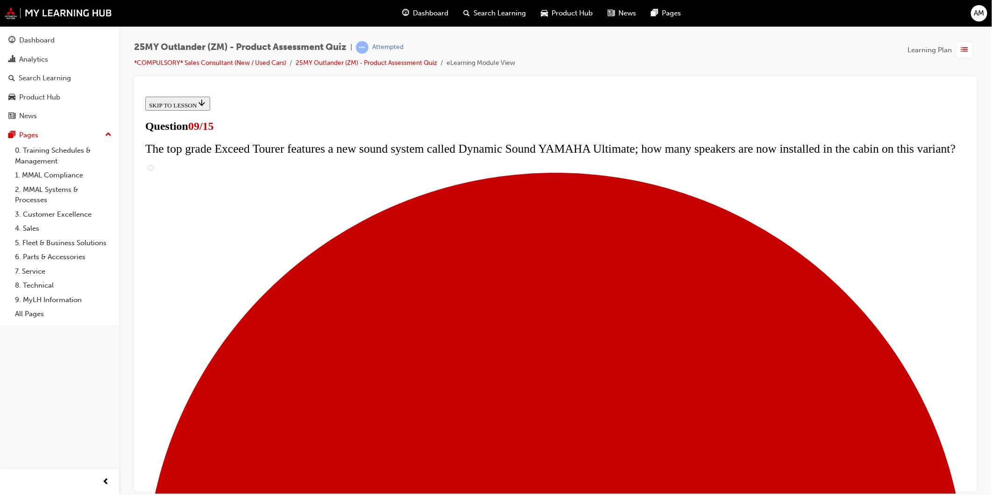
scroll to position [275, 0]
radio input "true"
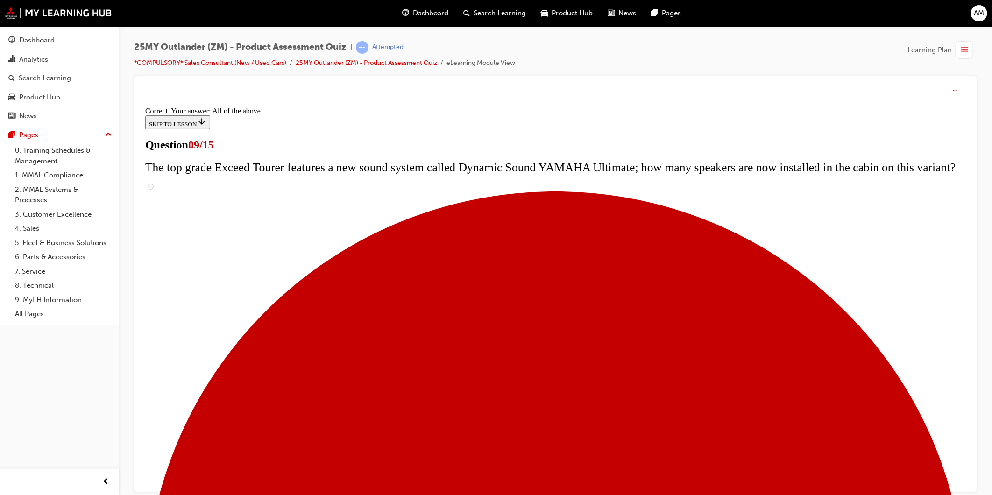
scroll to position [420, 0]
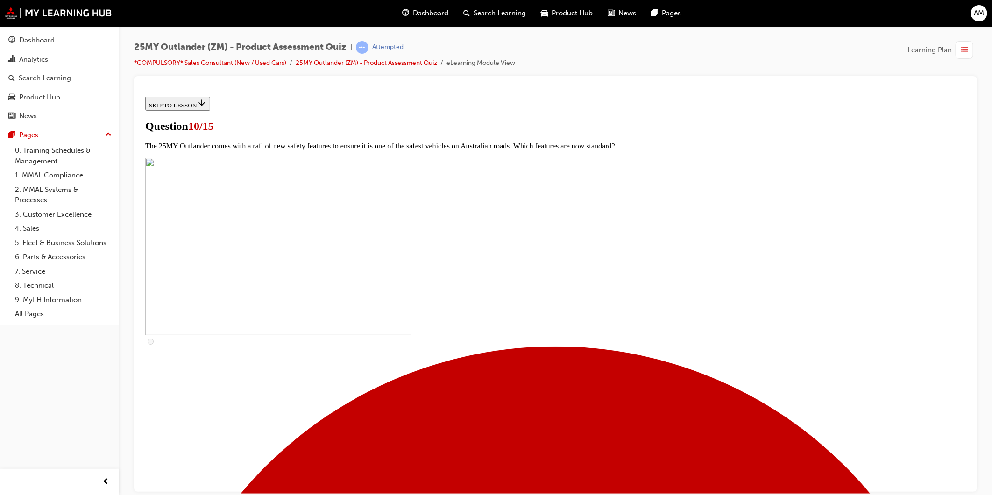
scroll to position [207, 0]
checkbox input "true"
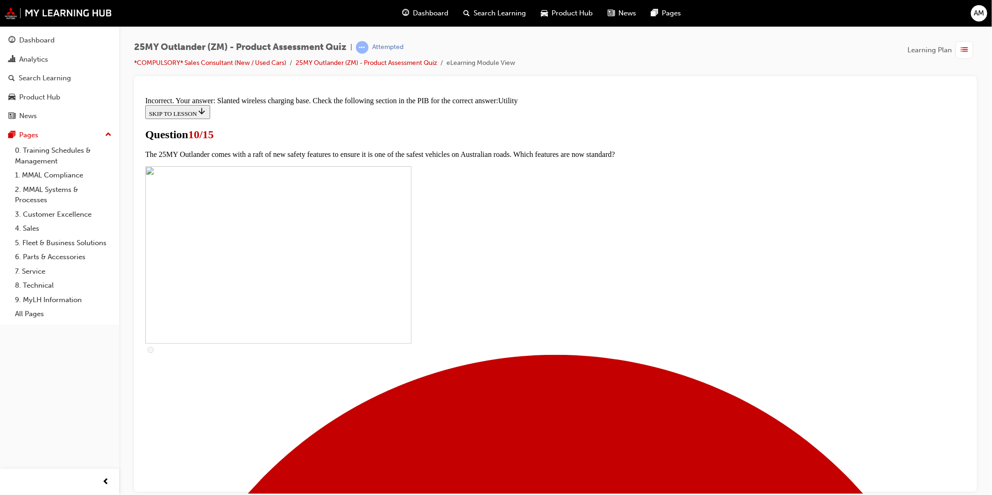
scroll to position [390, 0]
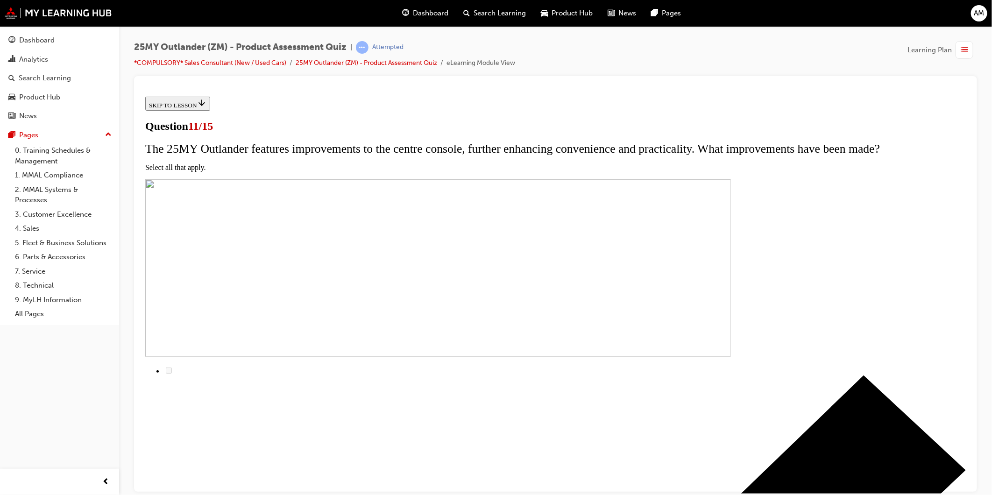
scroll to position [104, 0]
checkbox input "true"
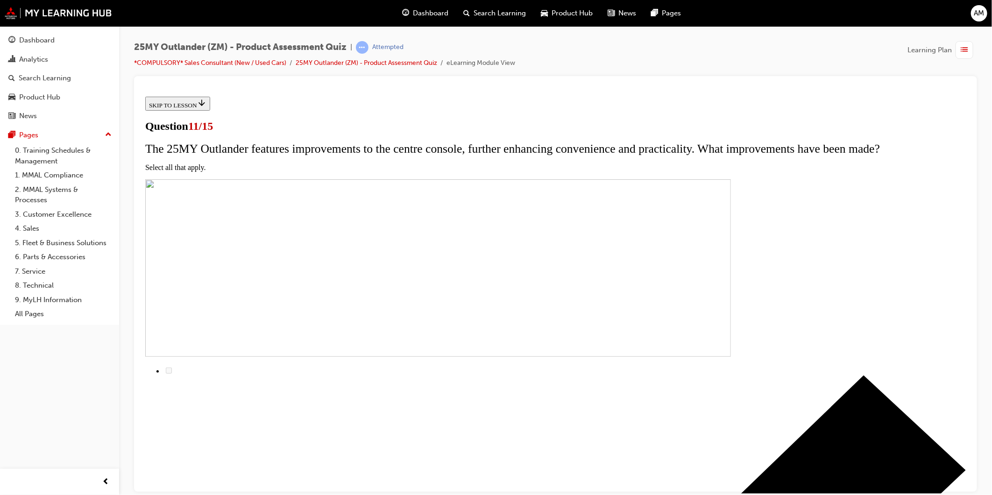
checkbox input "true"
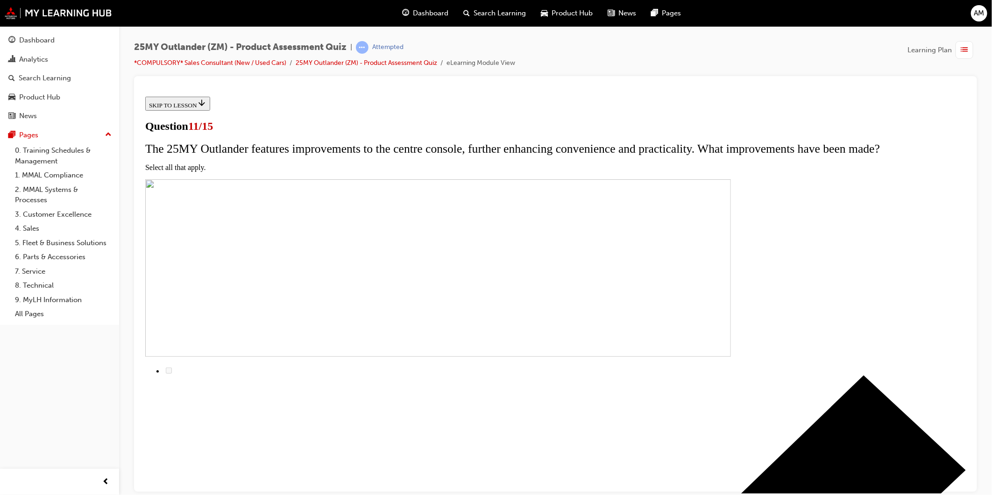
checkbox input "true"
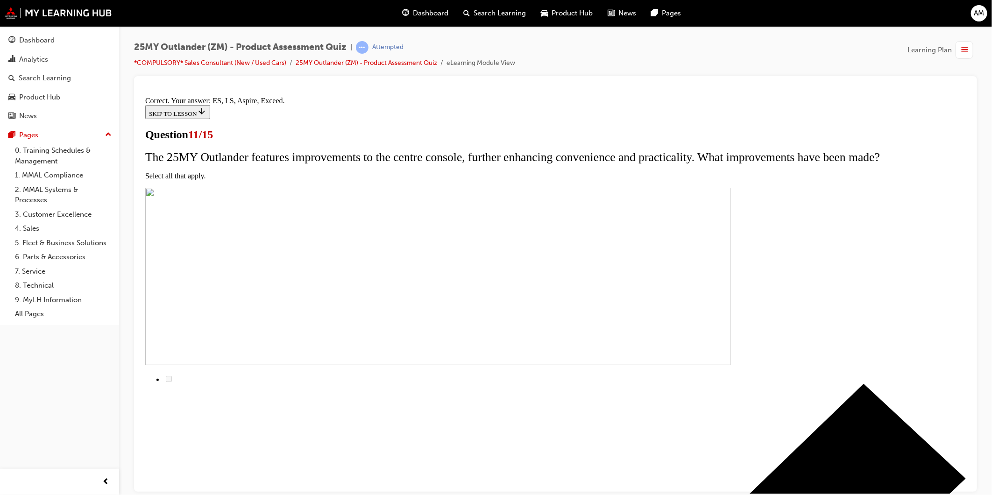
scroll to position [156, 0]
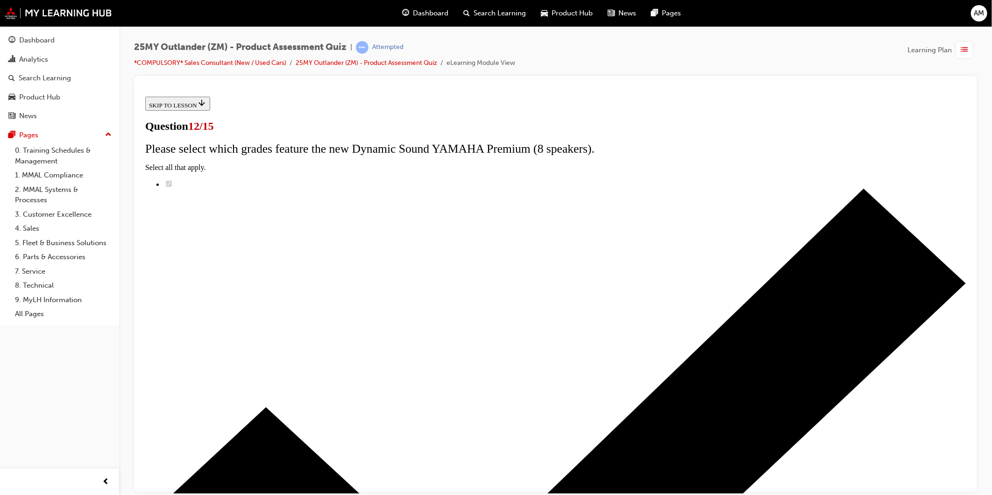
scroll to position [14, 0]
radio input "true"
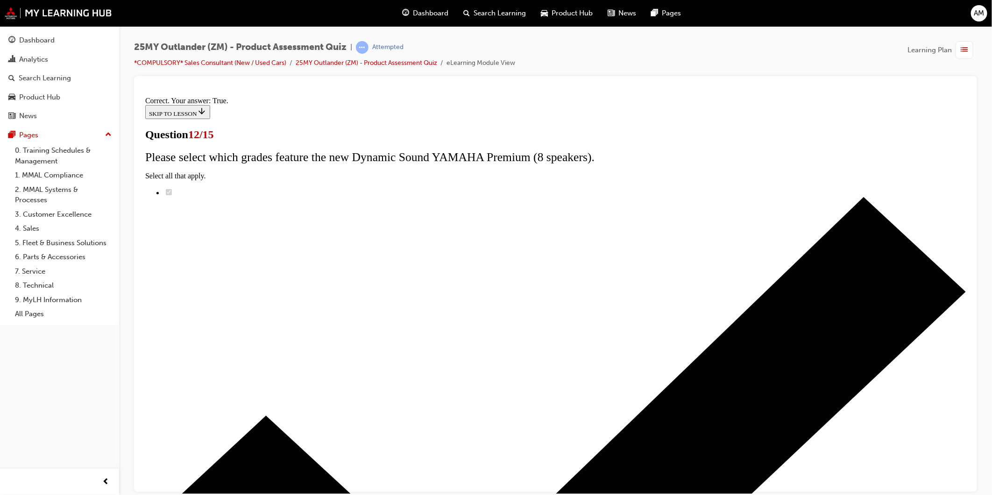
scroll to position [43, 0]
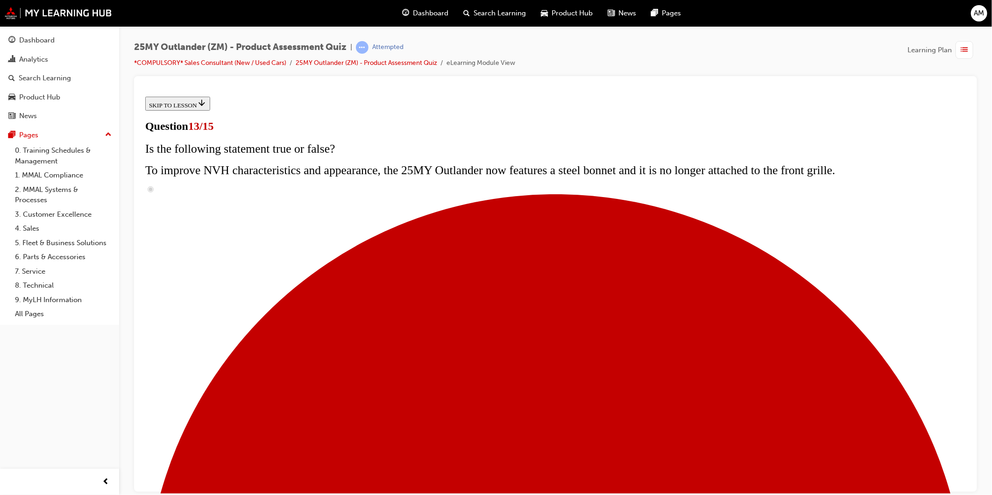
scroll to position [85, 0]
radio input "true"
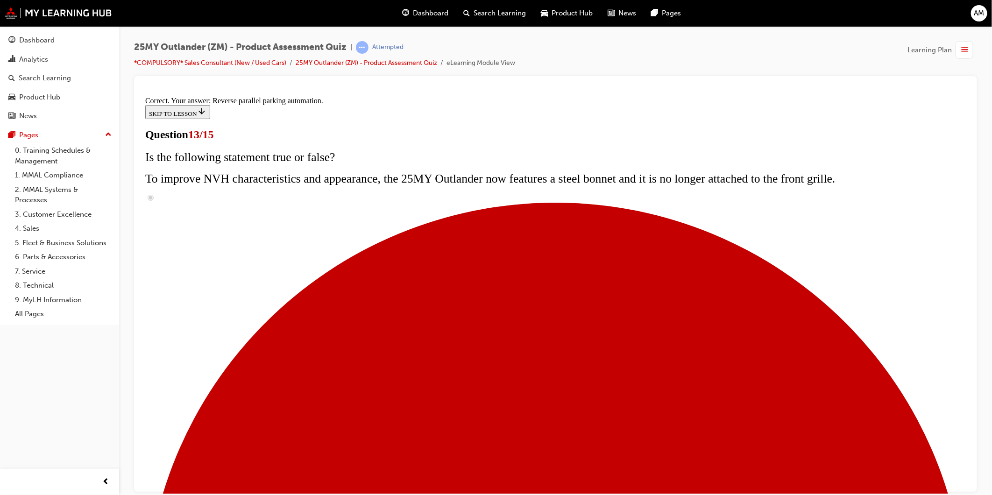
scroll to position [177, 0]
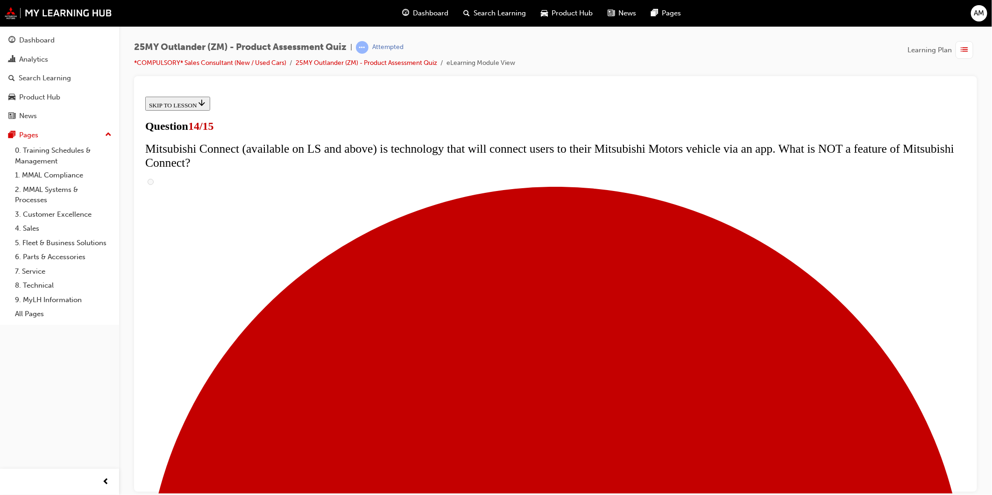
scroll to position [207, 0]
radio input "true"
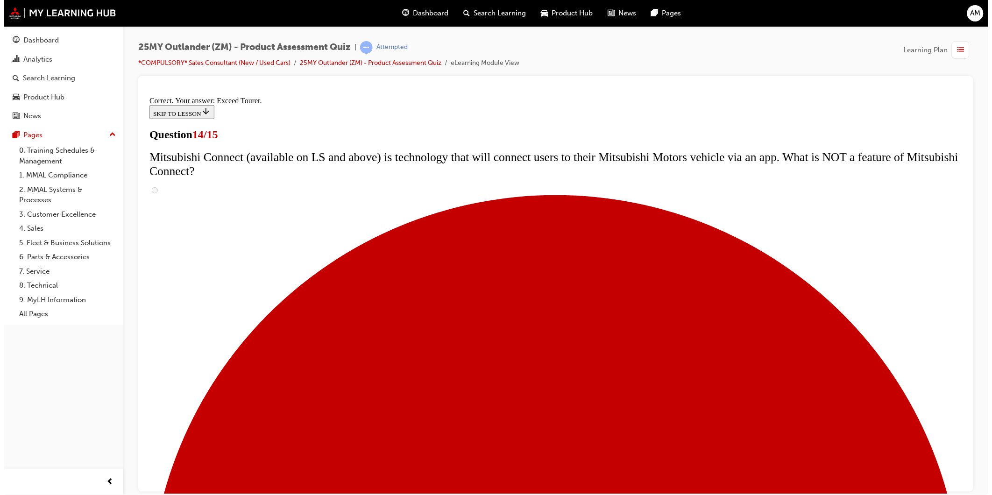
scroll to position [324, 0]
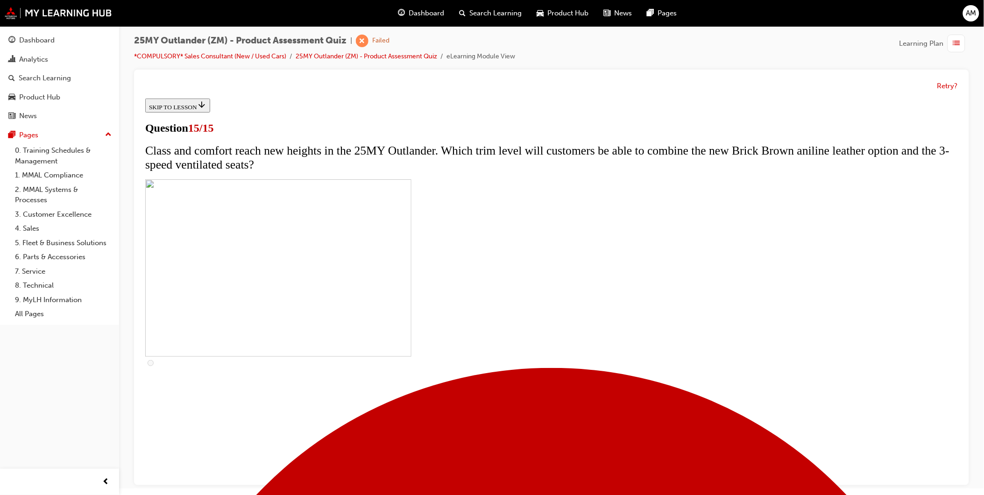
scroll to position [87, 0]
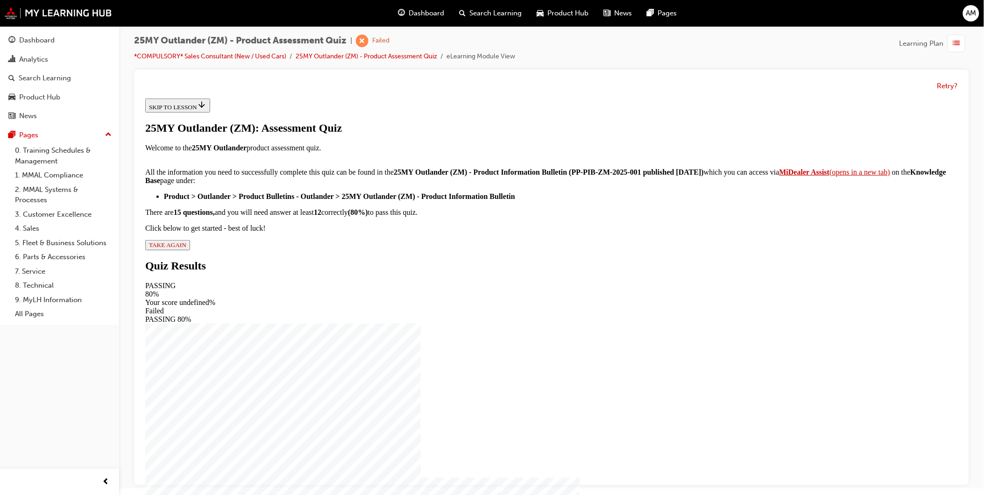
click at [186, 248] on span "TAKE AGAIN" at bounding box center [167, 244] width 37 height 7
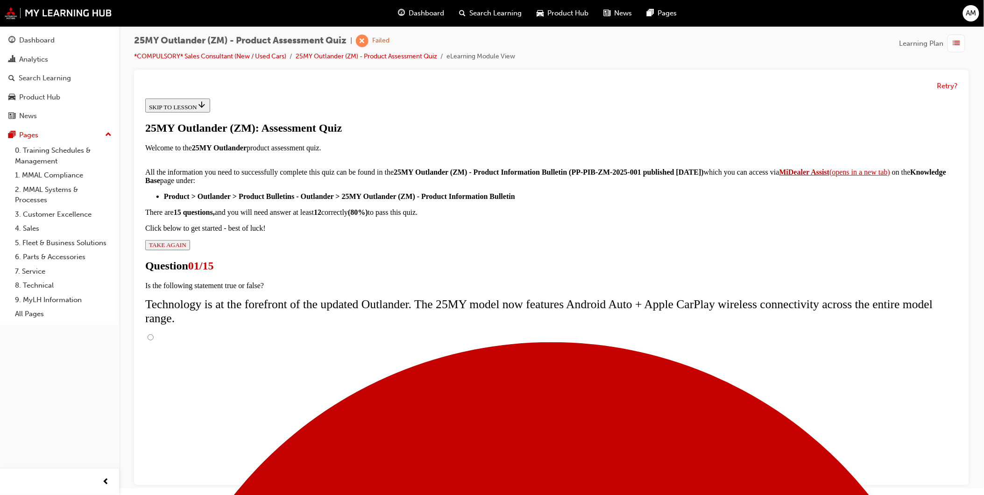
click at [153, 334] on input "True" at bounding box center [150, 337] width 6 height 6
radio input "true"
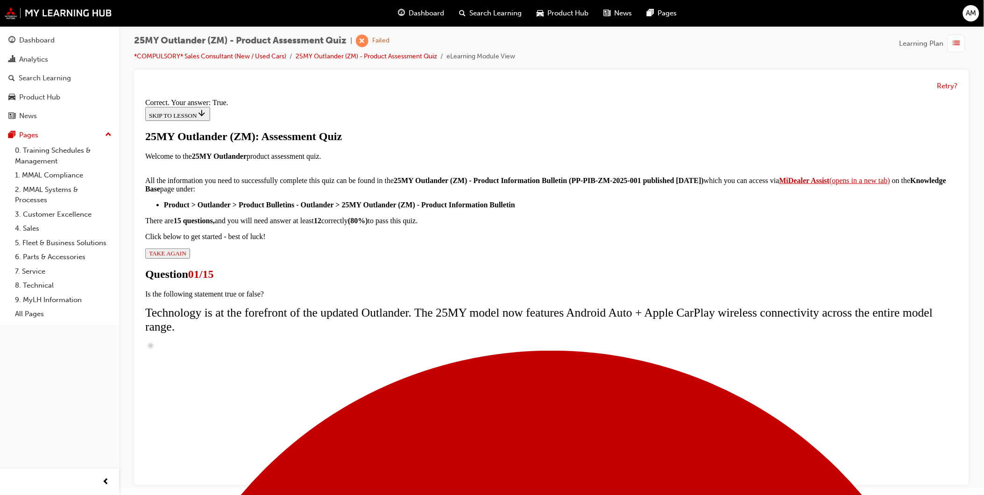
scroll to position [43, 0]
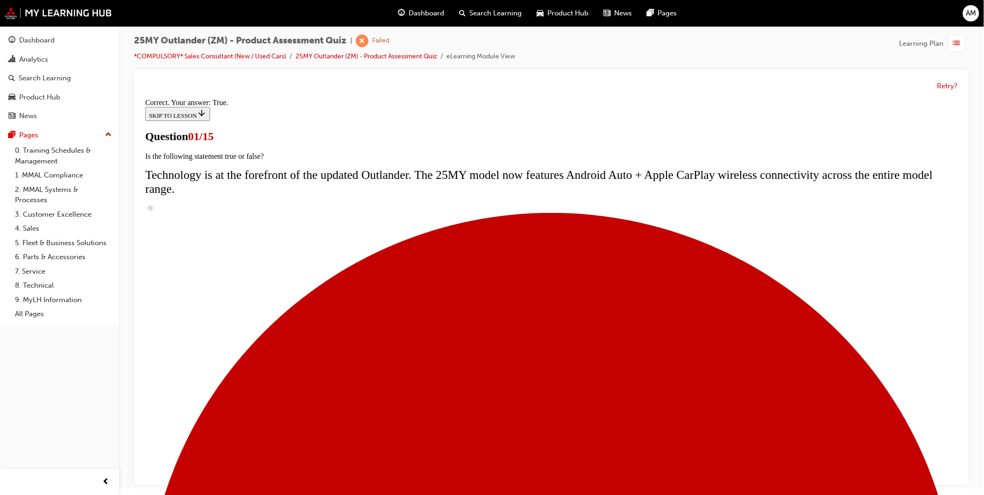
scroll to position [34, 0]
radio input "true"
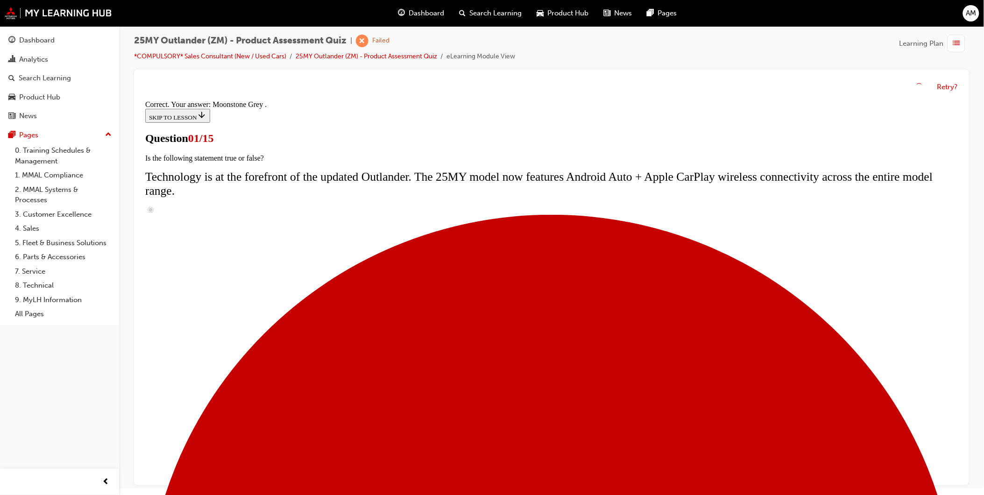
scroll to position [161, 0]
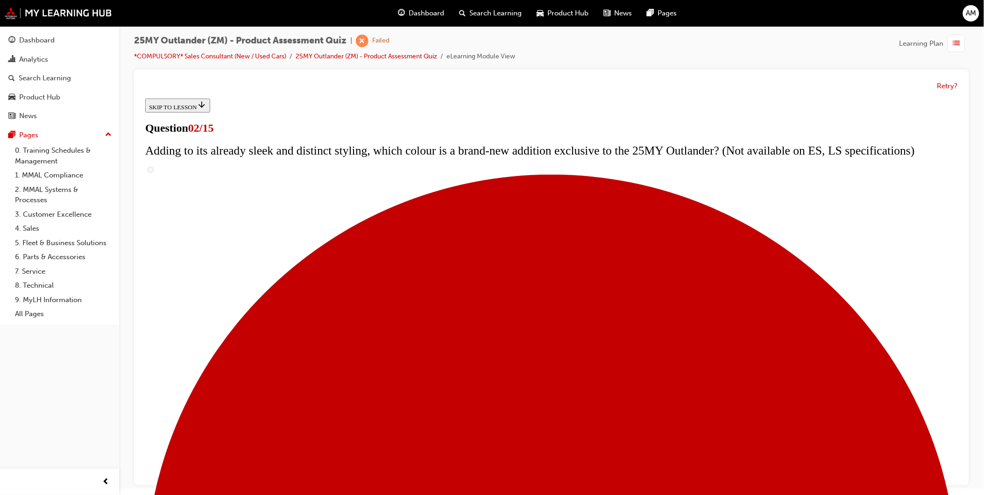
scroll to position [104, 0]
checkbox input "true"
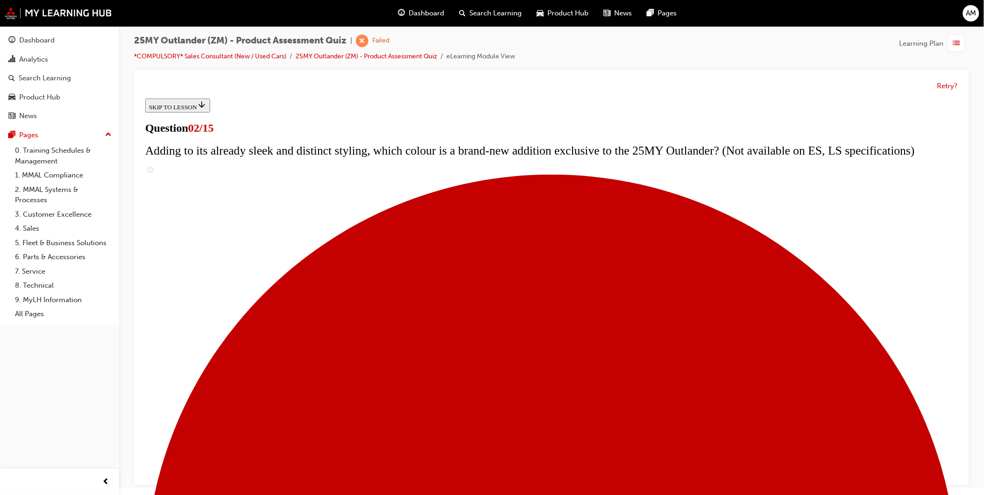
checkbox input "true"
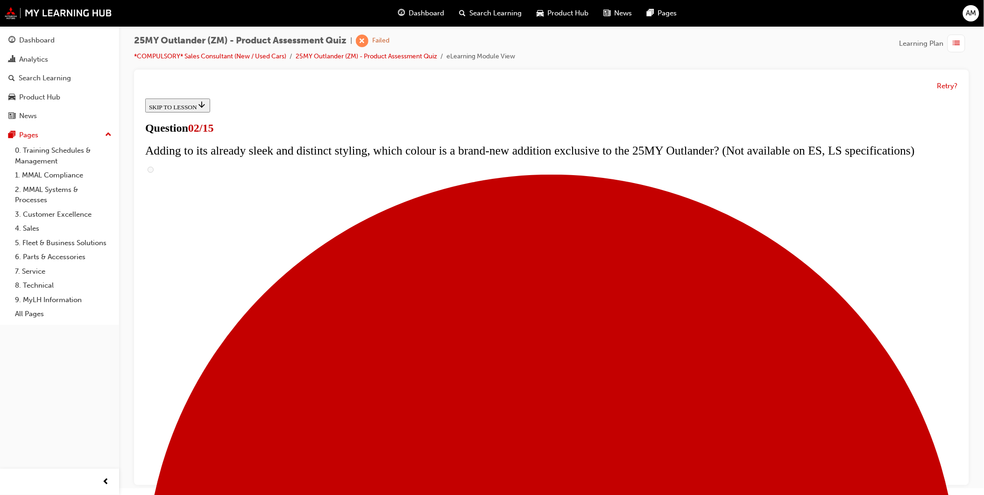
checkbox input "true"
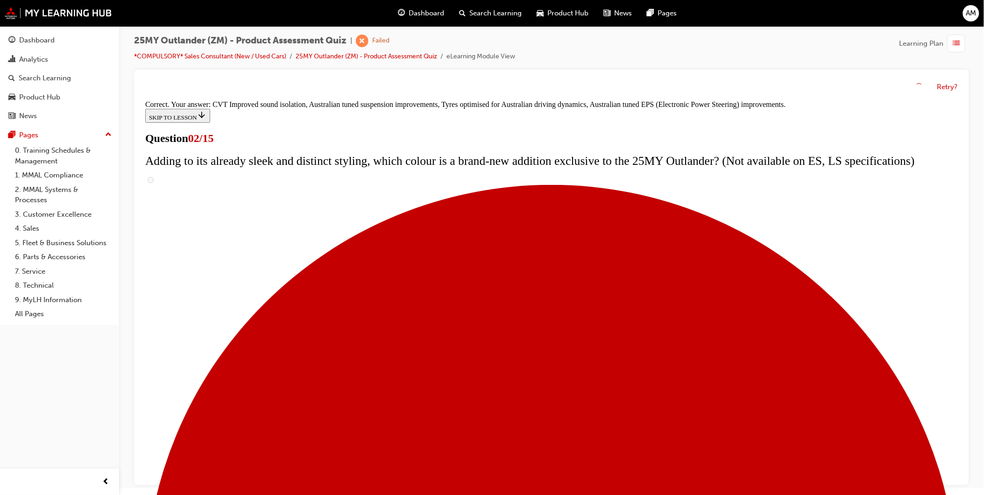
scroll to position [193, 0]
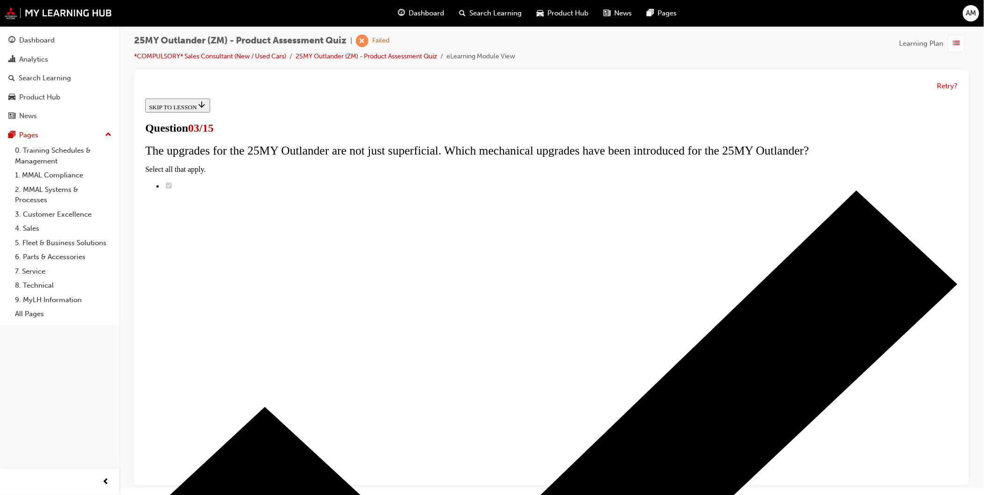
scroll to position [57, 0]
radio input "true"
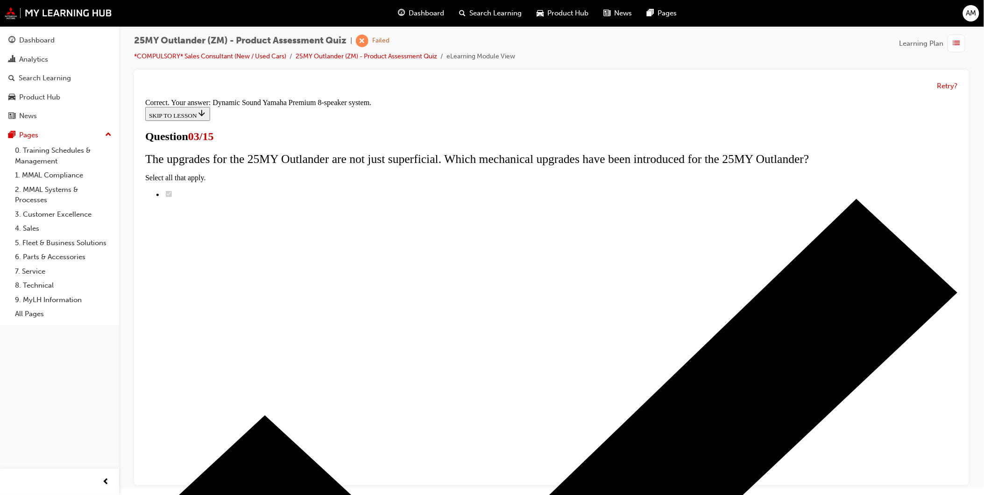
scroll to position [86, 0]
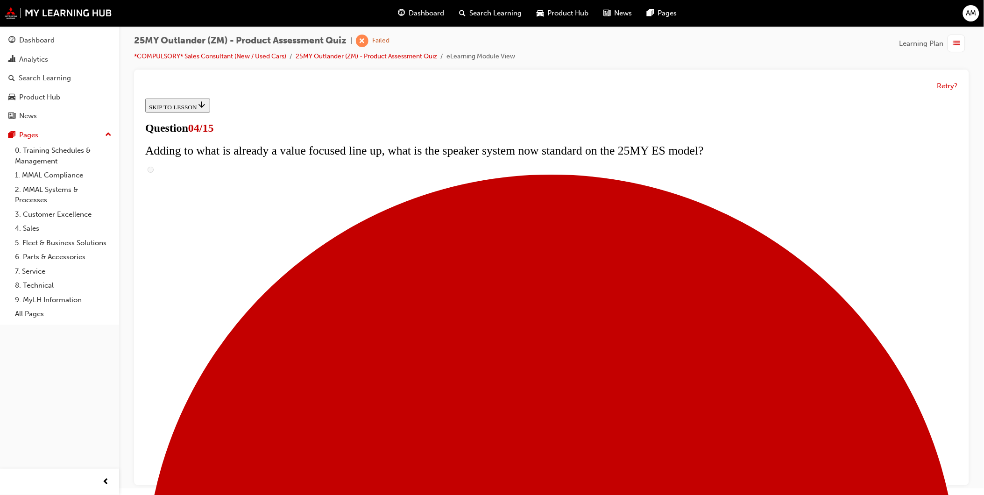
scroll to position [118, 0]
checkbox input "true"
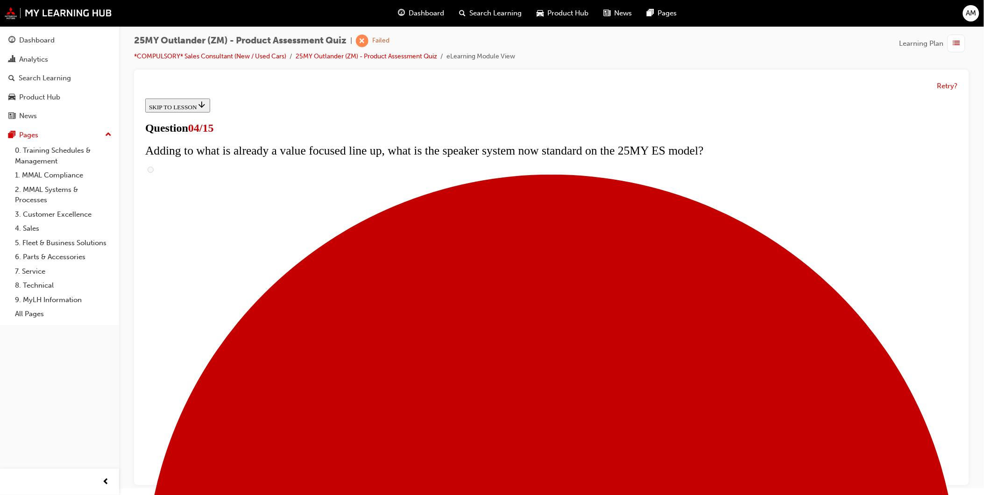
checkbox input "true"
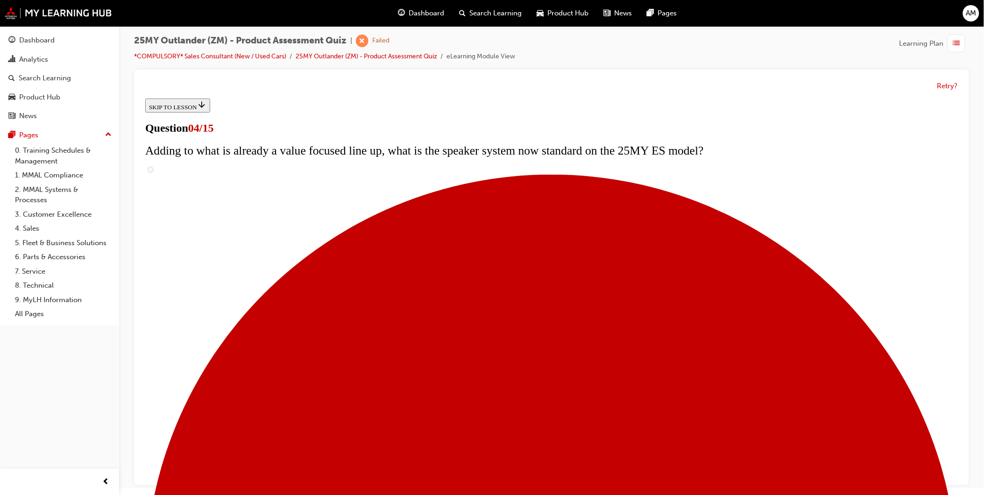
checkbox input "true"
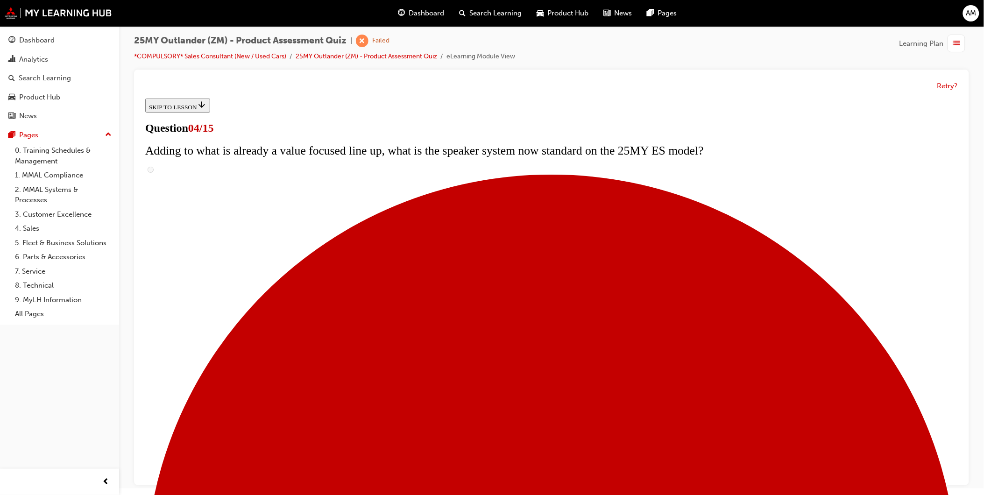
checkbox input "true"
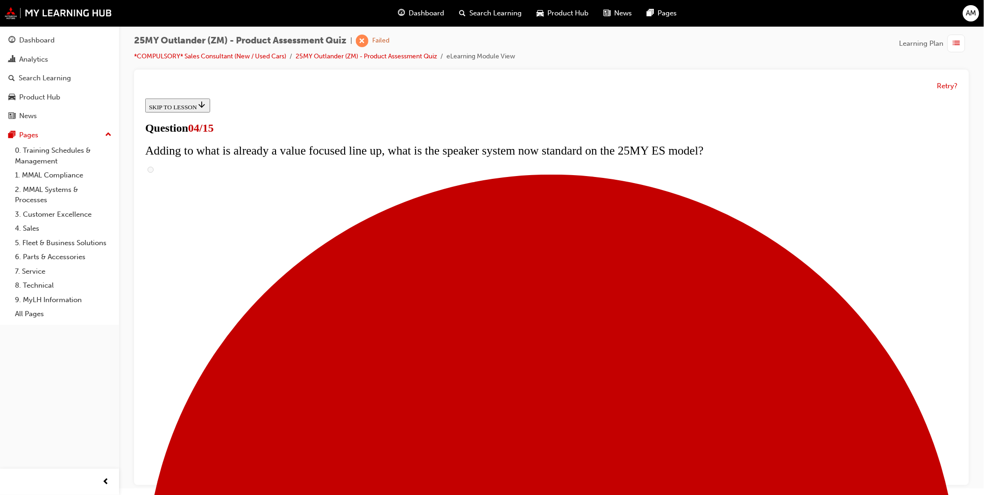
checkbox input "false"
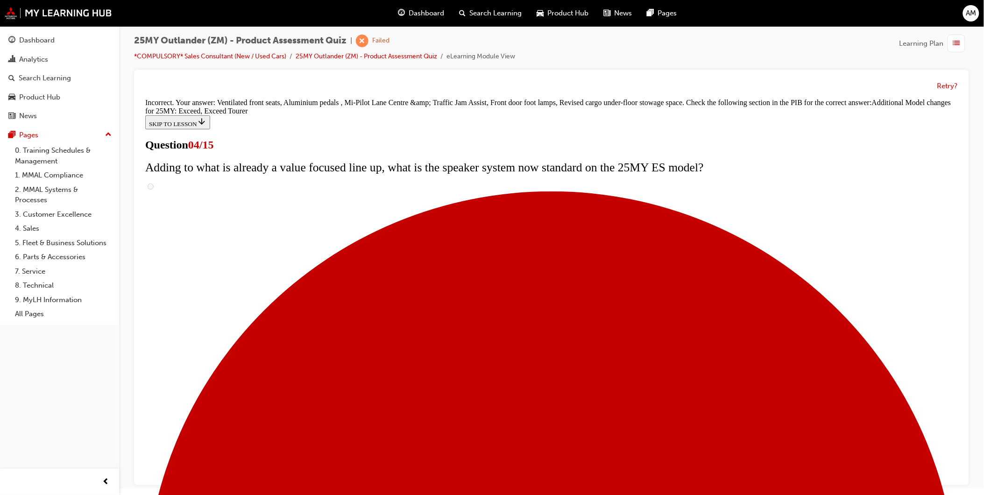
scroll to position [287, 0]
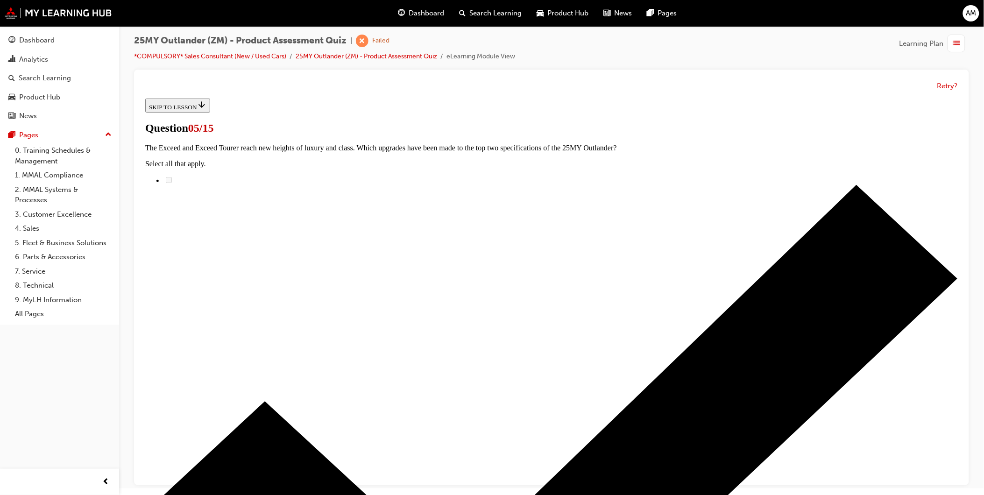
scroll to position [52, 0]
radio input "true"
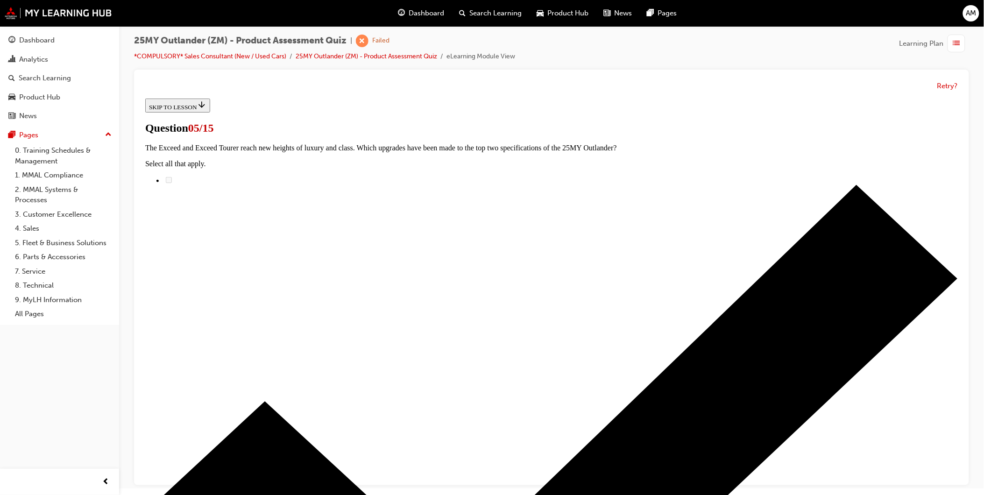
radio input "true"
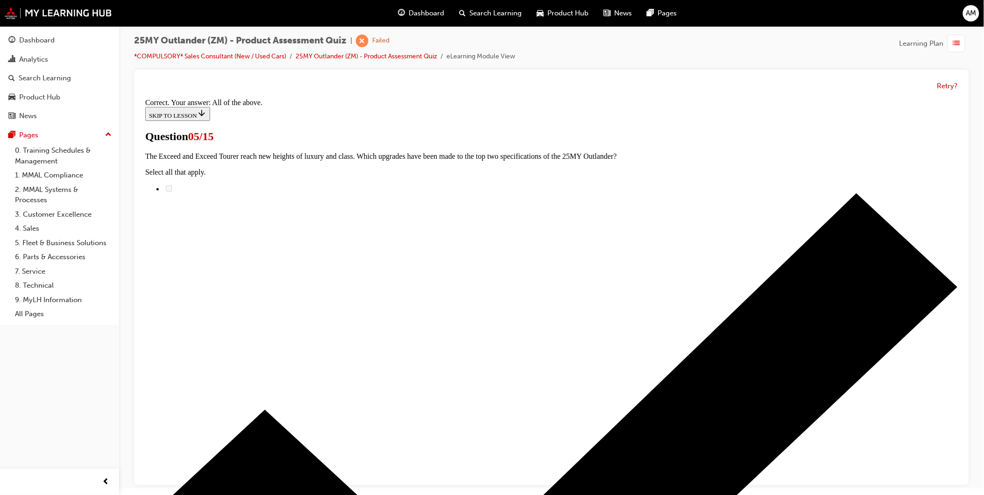
scroll to position [161, 0]
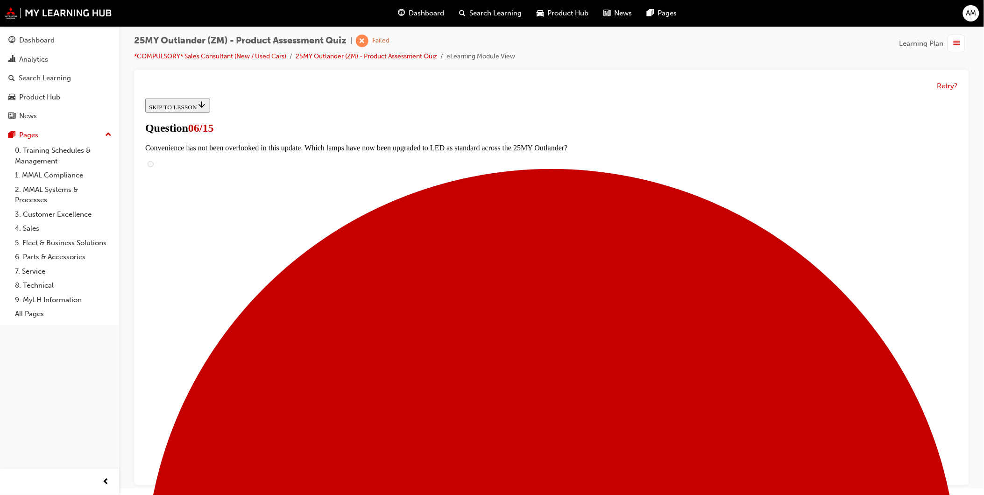
scroll to position [198, 0]
radio input "true"
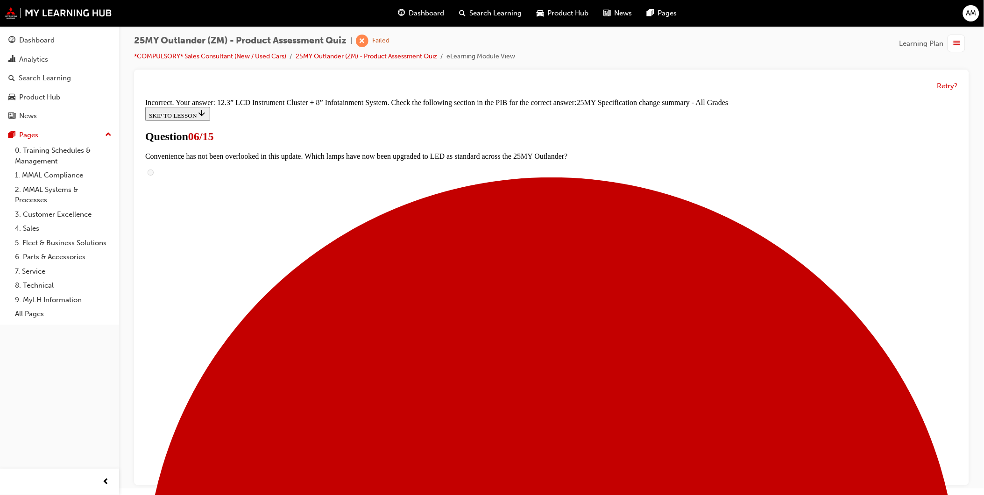
scroll to position [306, 0]
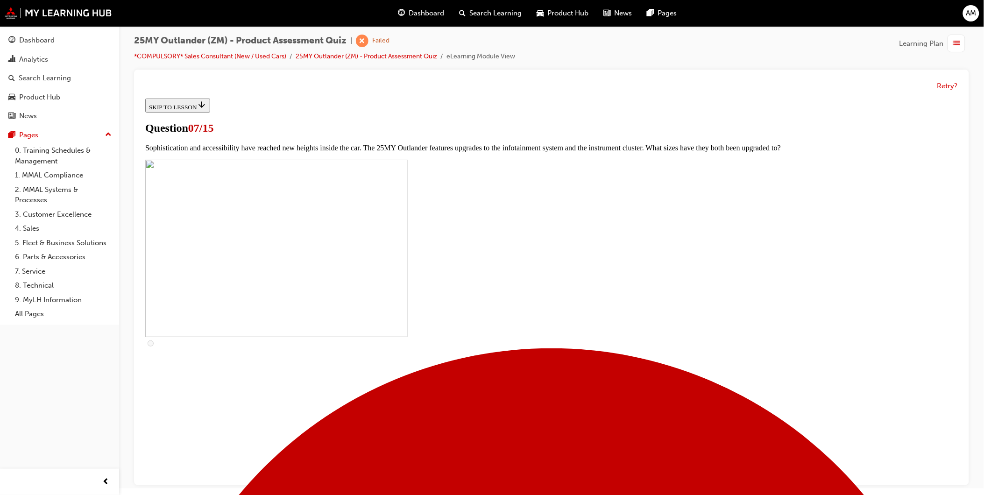
scroll to position [156, 0]
checkbox input "true"
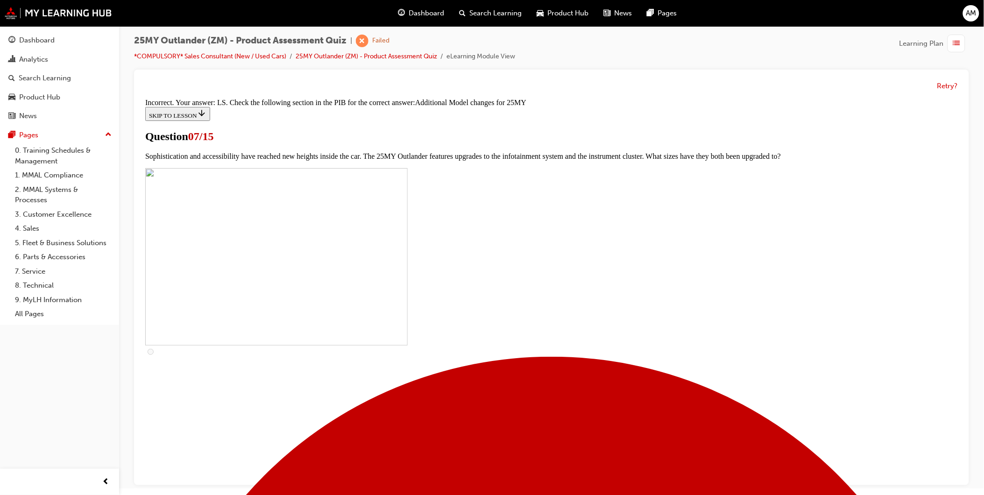
scroll to position [413, 0]
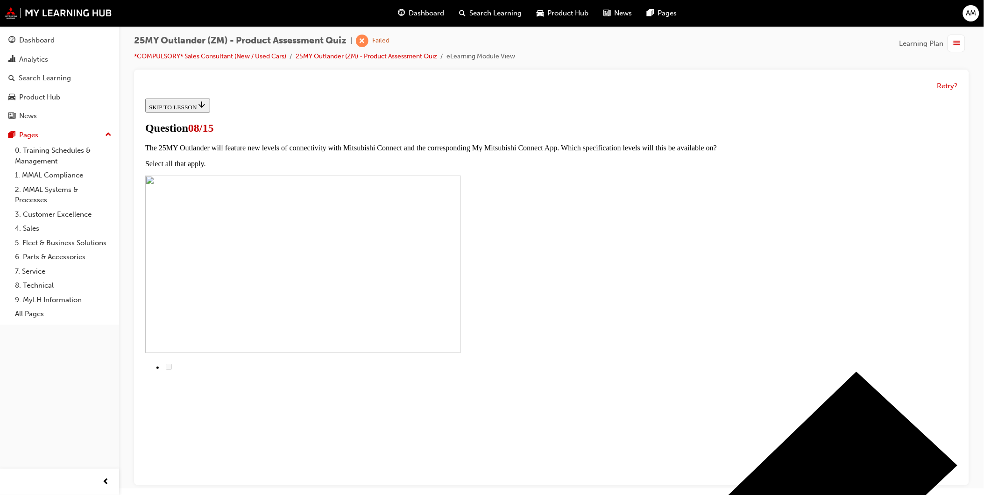
scroll to position [57, 0]
radio input "true"
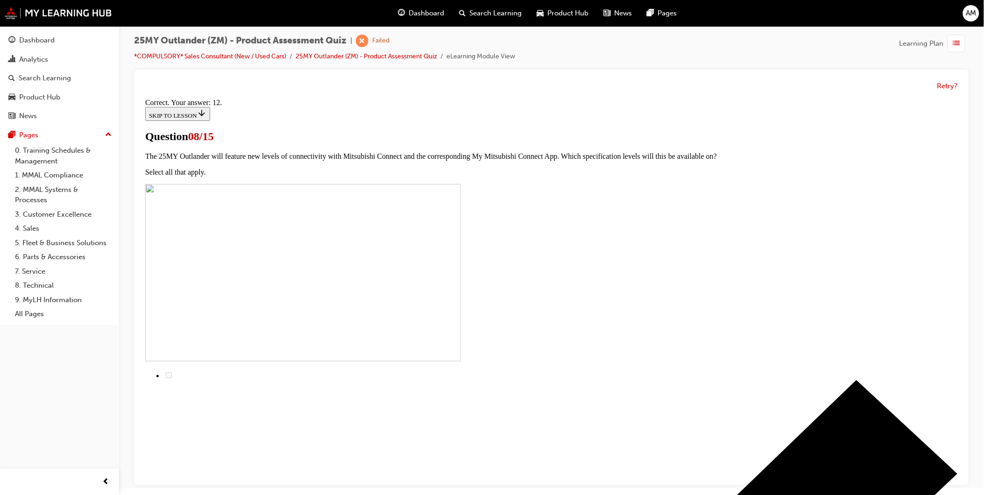
scroll to position [86, 0]
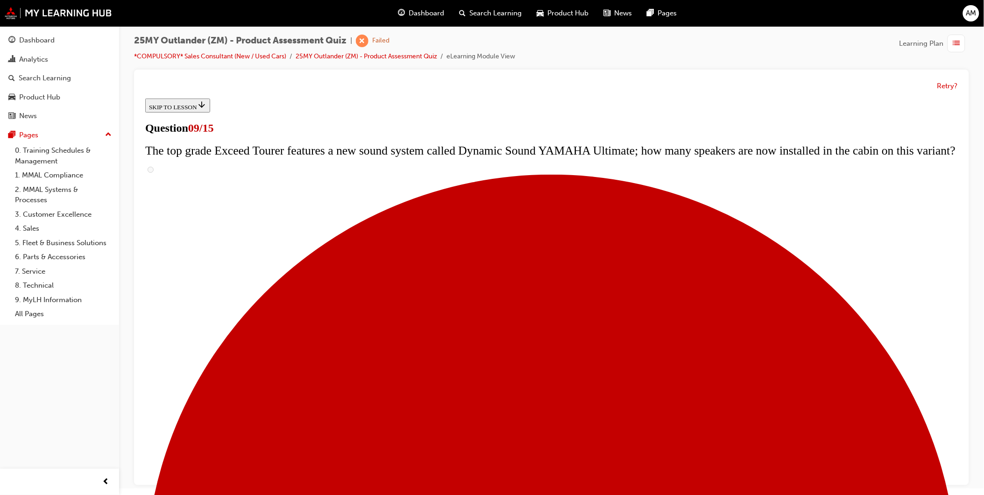
scroll to position [327, 0]
radio input "true"
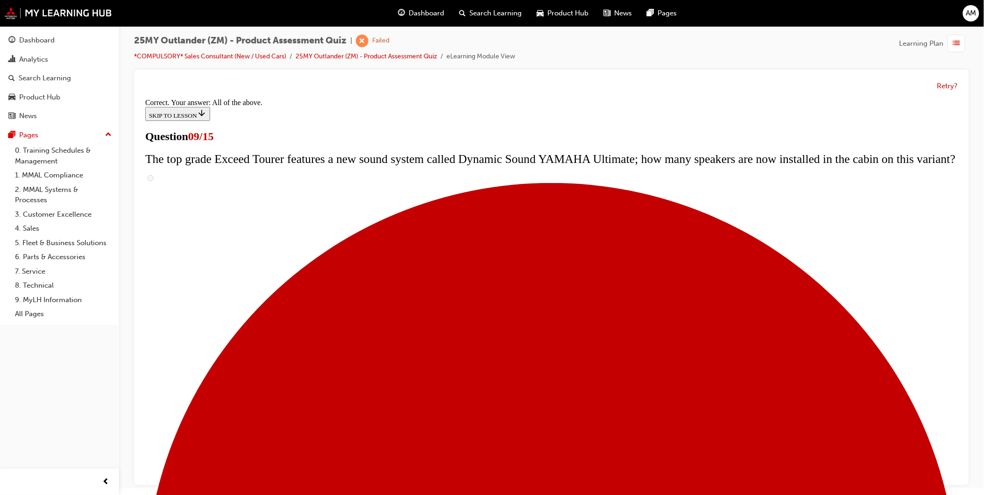
scroll to position [420, 0]
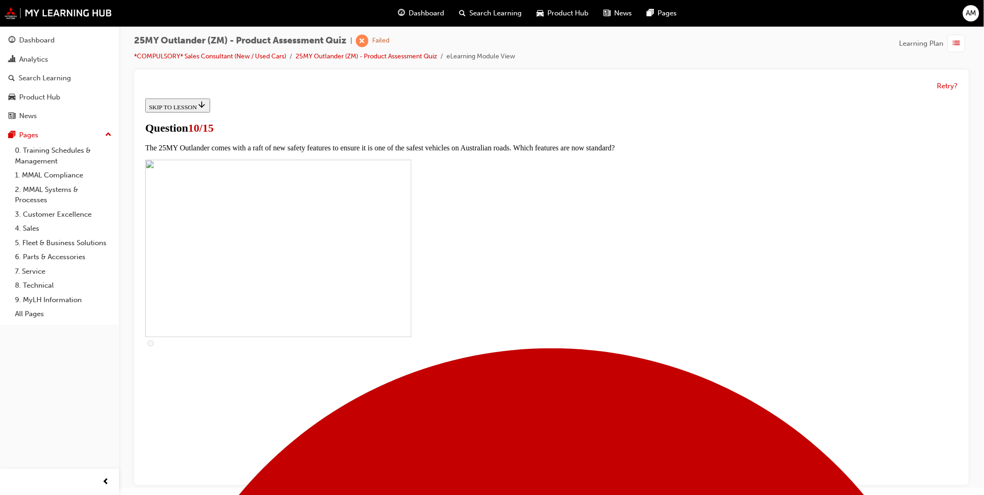
scroll to position [259, 0]
checkbox input "true"
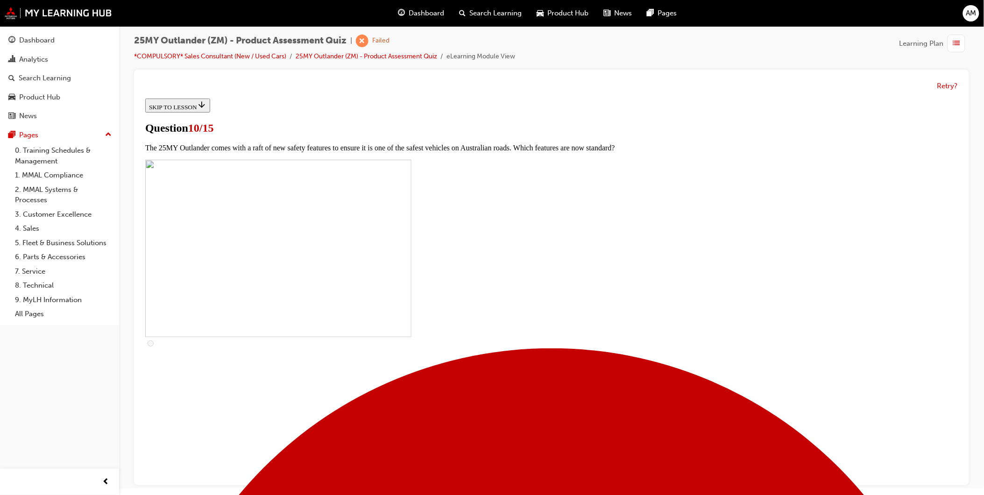
checkbox input "true"
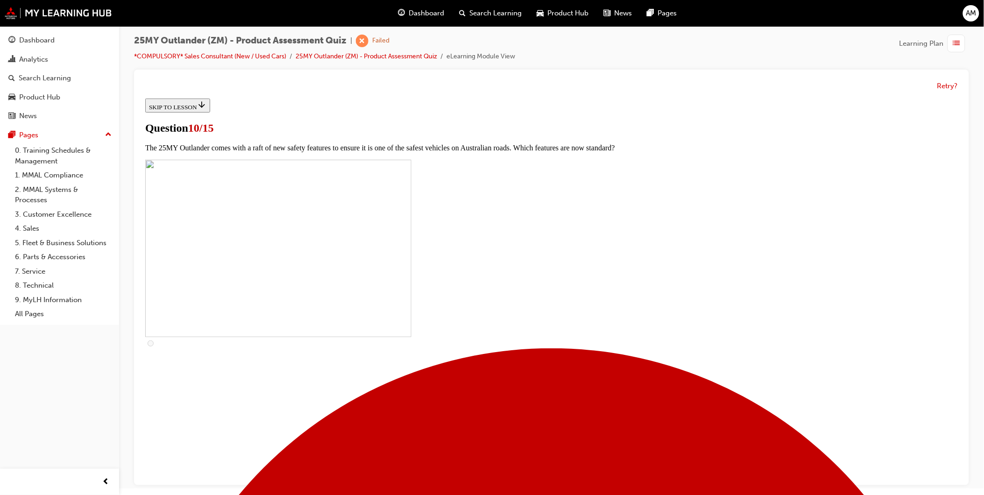
checkbox input "true"
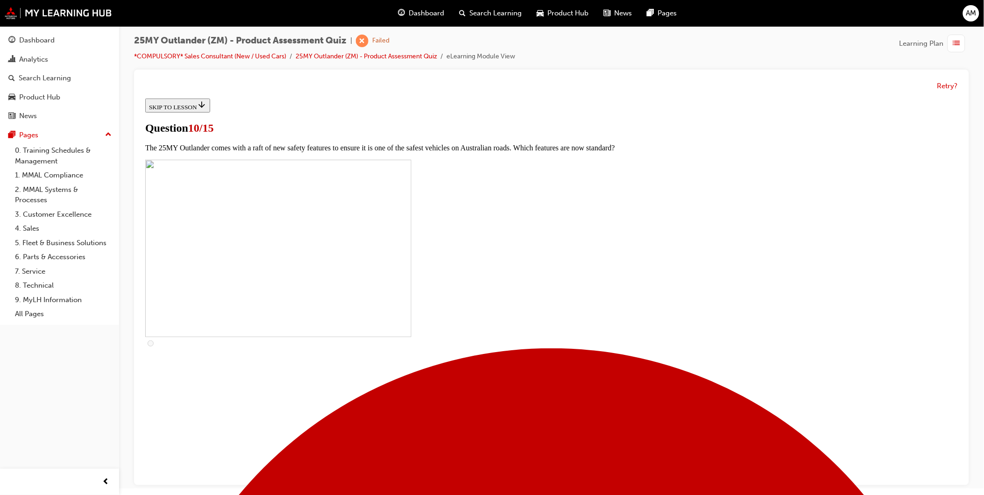
checkbox input "true"
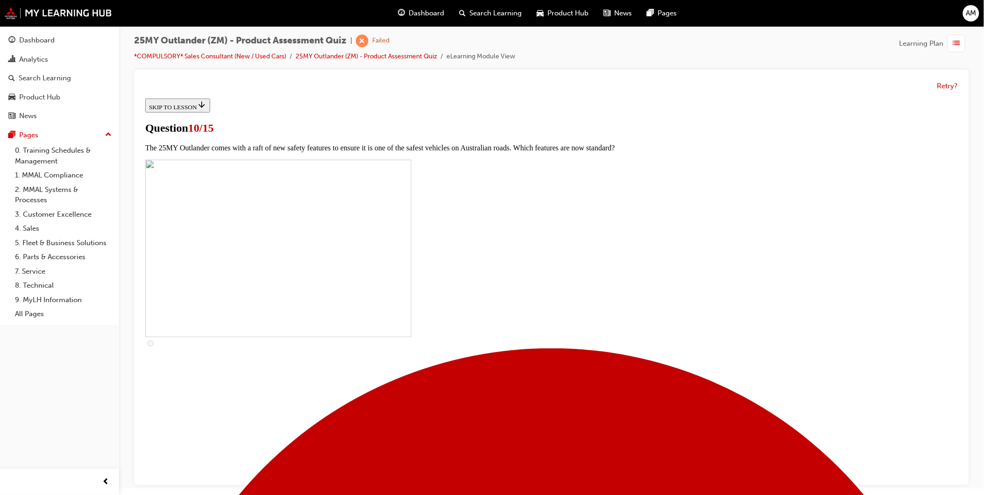
checkbox input "false"
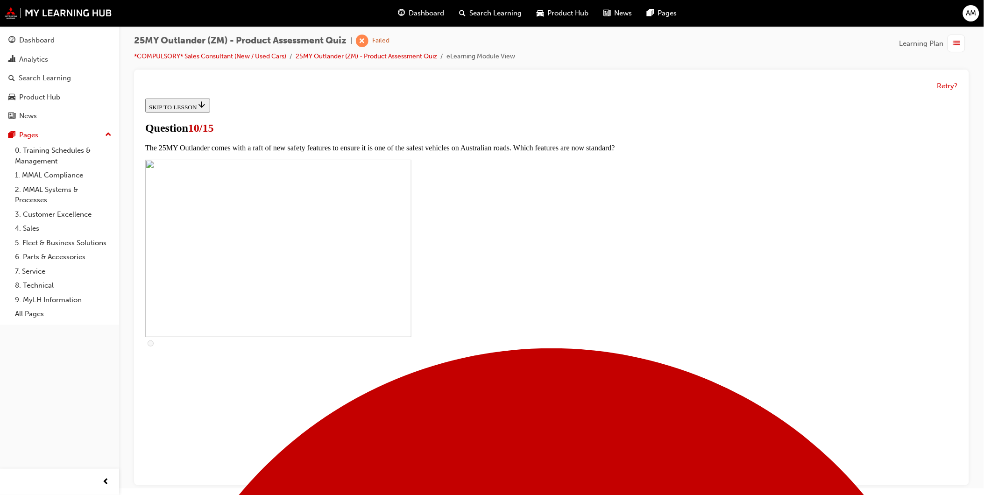
checkbox input "false"
checkbox input "true"
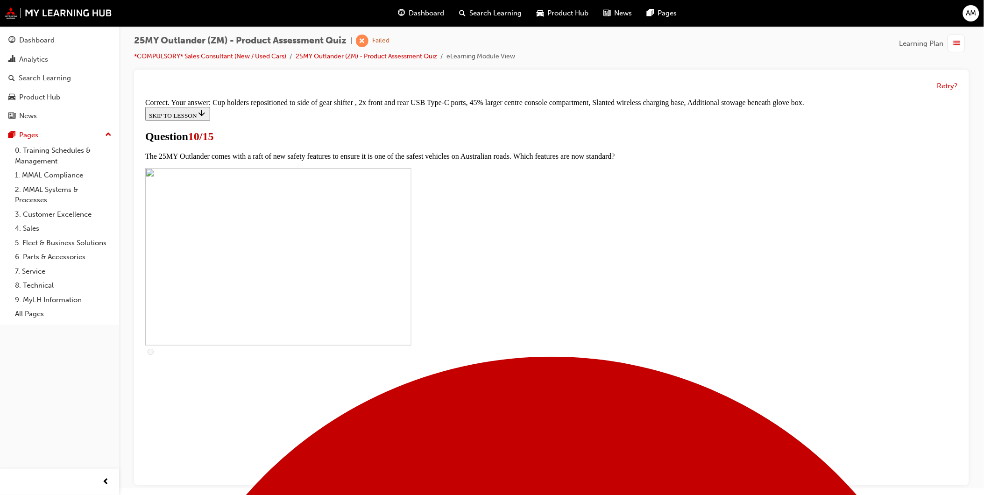
scroll to position [333, 0]
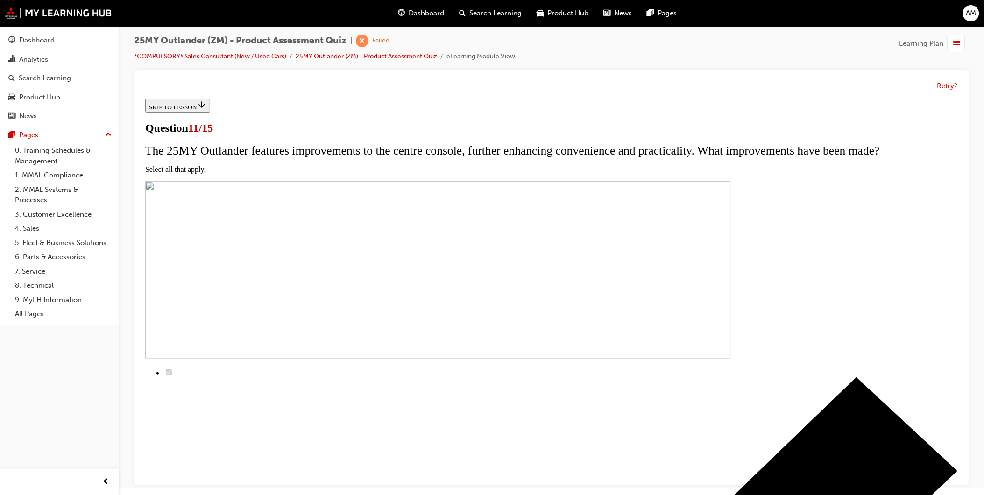
scroll to position [104, 0]
checkbox input "true"
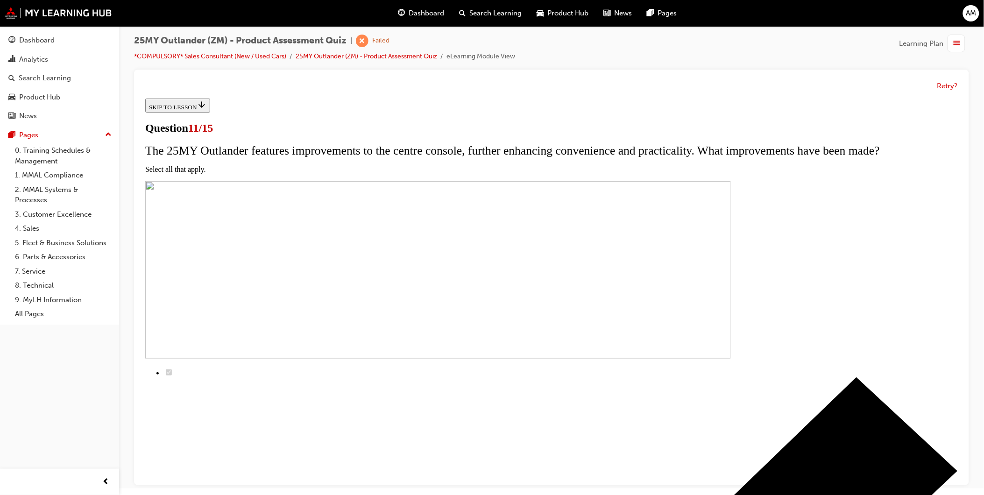
checkbox input "true"
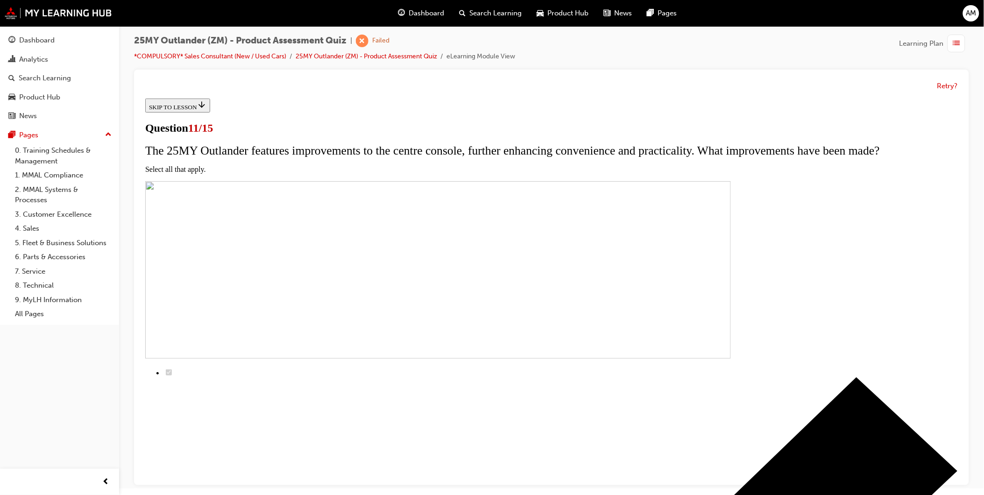
checkbox input "false"
checkbox input "true"
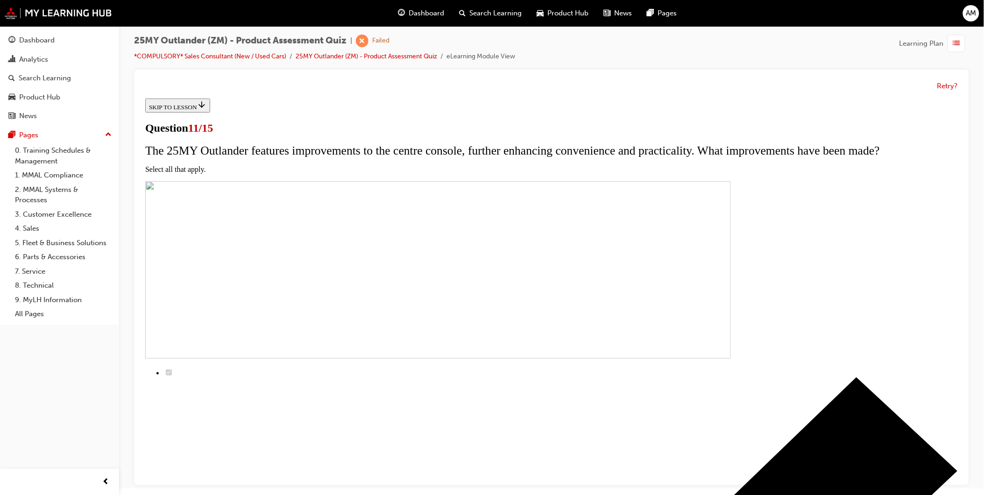
checkbox input "true"
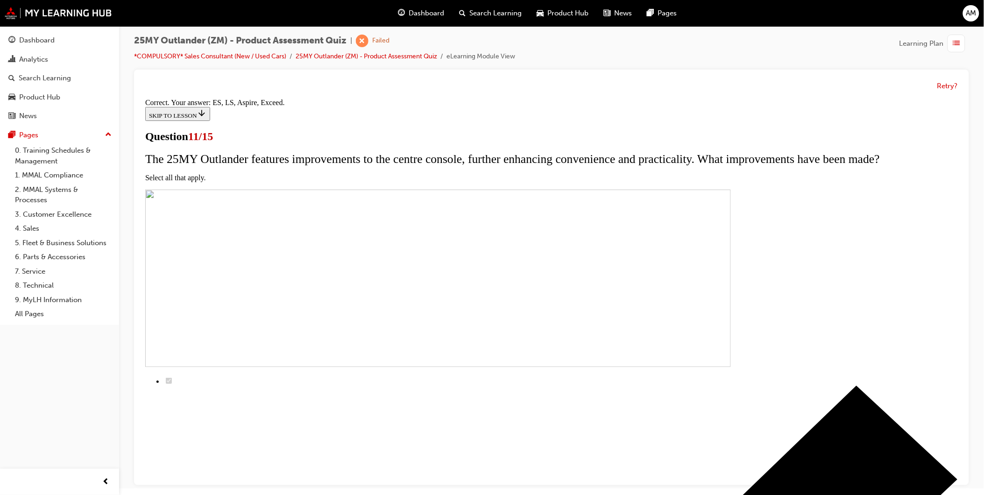
scroll to position [156, 0]
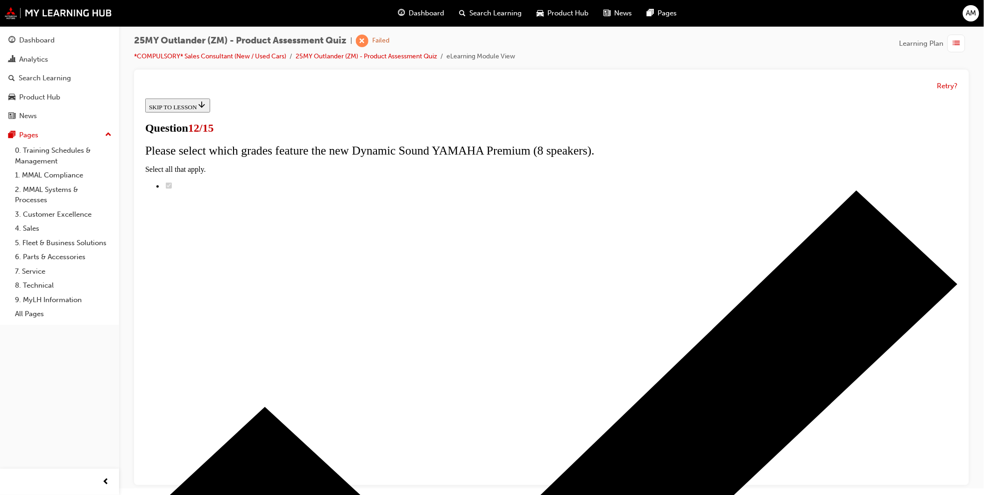
radio input "true"
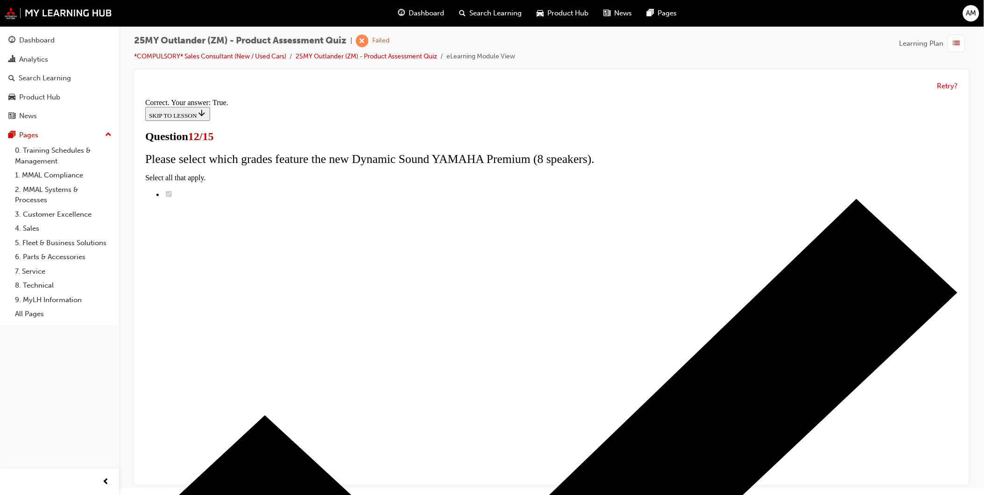
scroll to position [43, 0]
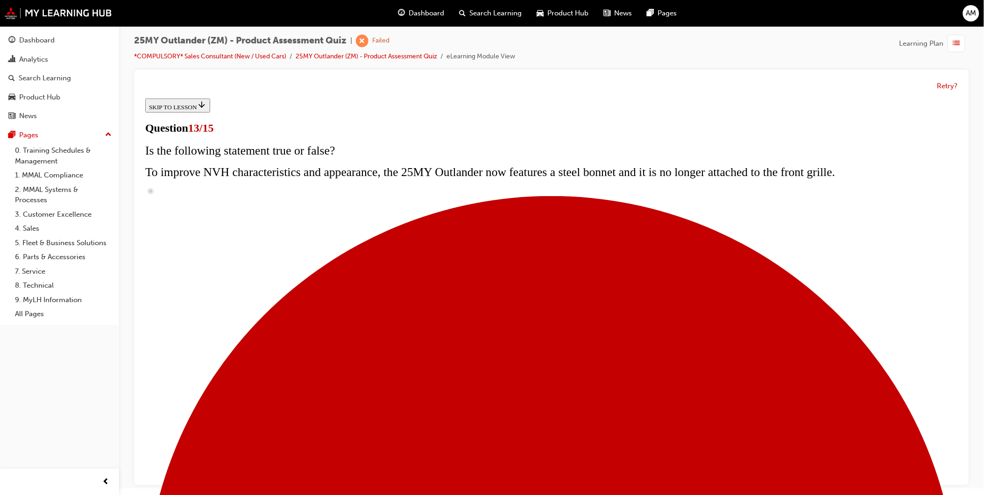
scroll to position [137, 0]
radio input "true"
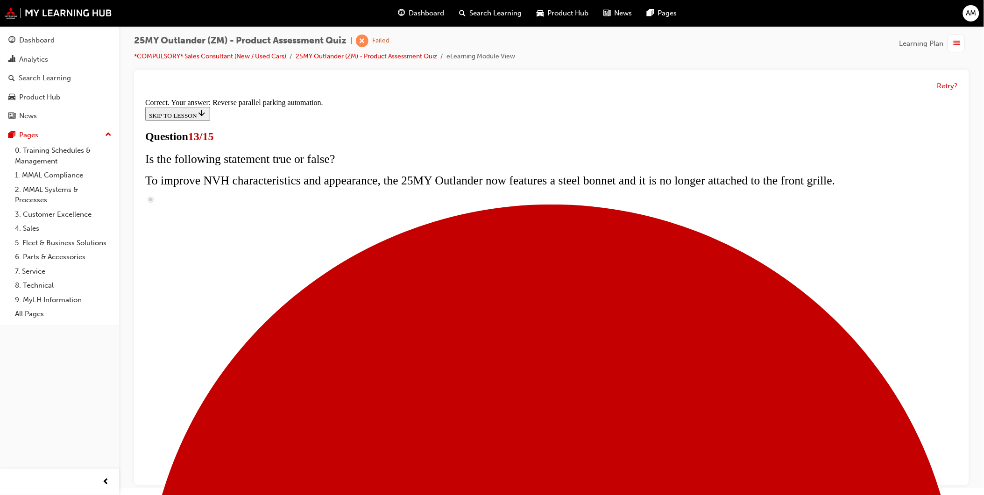
scroll to position [177, 0]
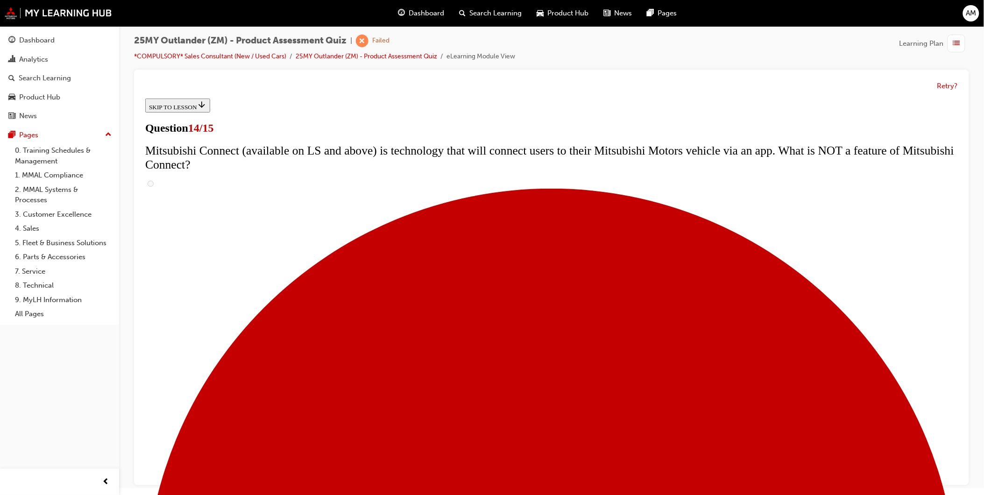
scroll to position [274, 0]
radio input "true"
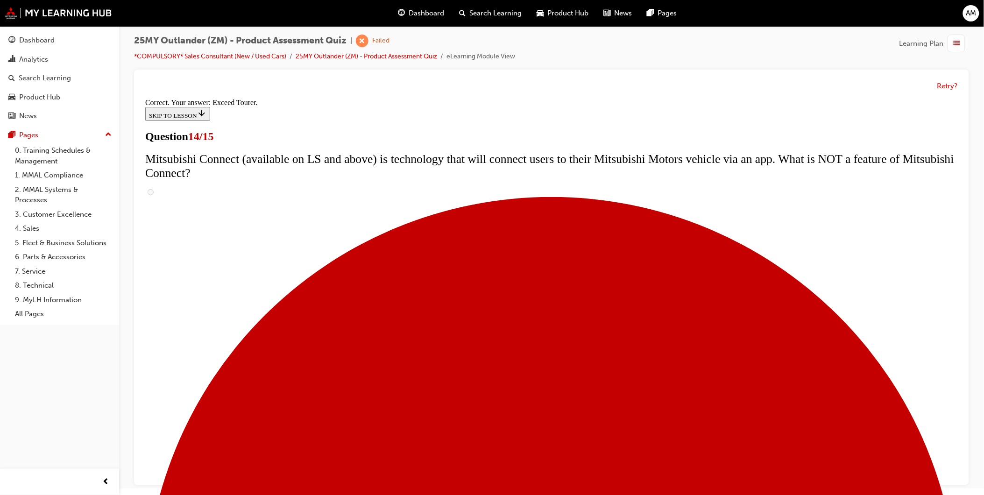
scroll to position [324, 0]
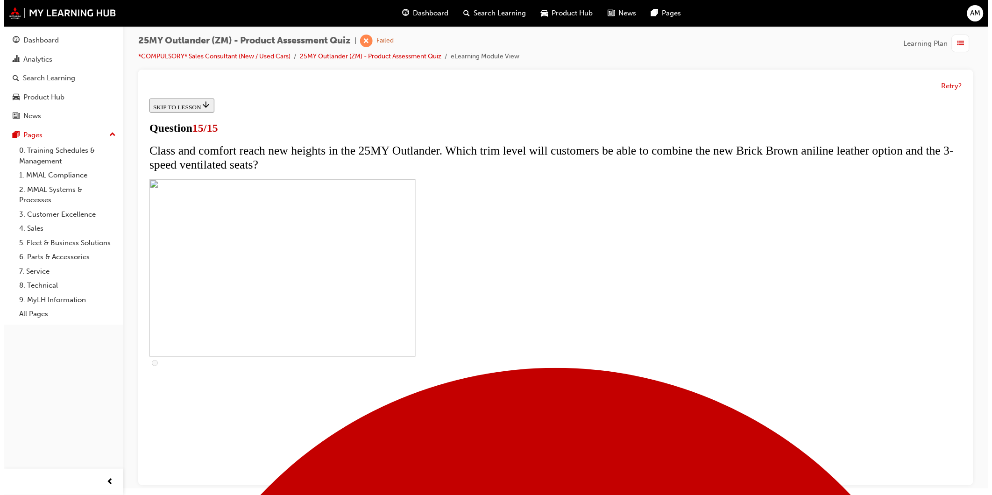
scroll to position [0, 0]
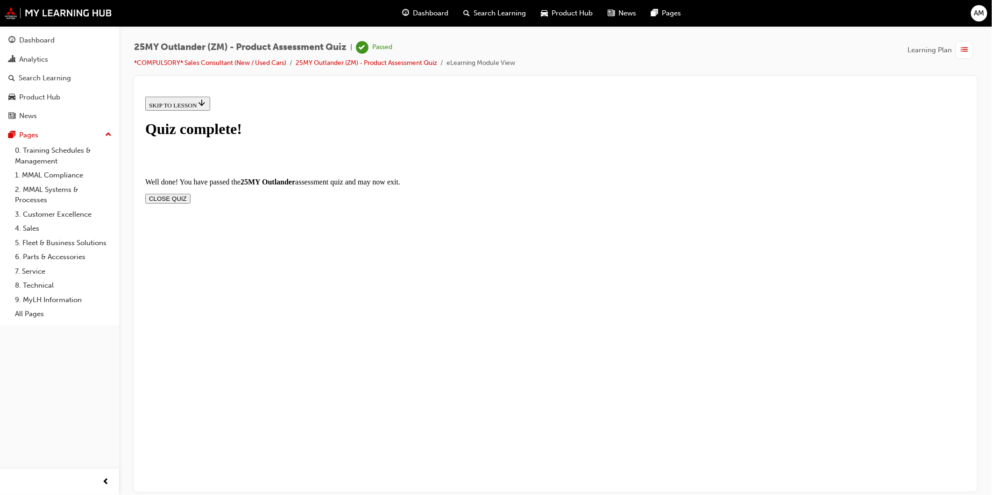
click at [190, 193] on button "CLOSE QUIZ" at bounding box center [167, 198] width 45 height 10
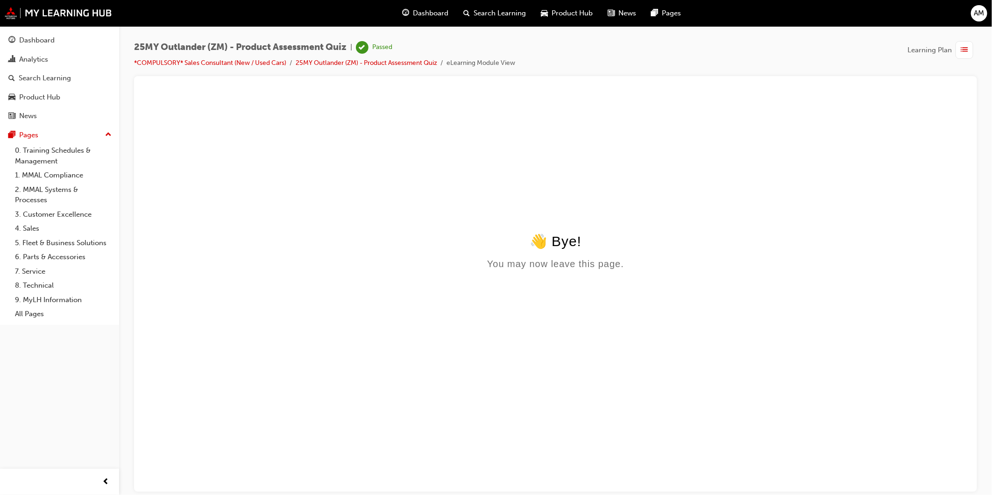
scroll to position [0, 0]
